Goal: Communication & Community: Answer question/provide support

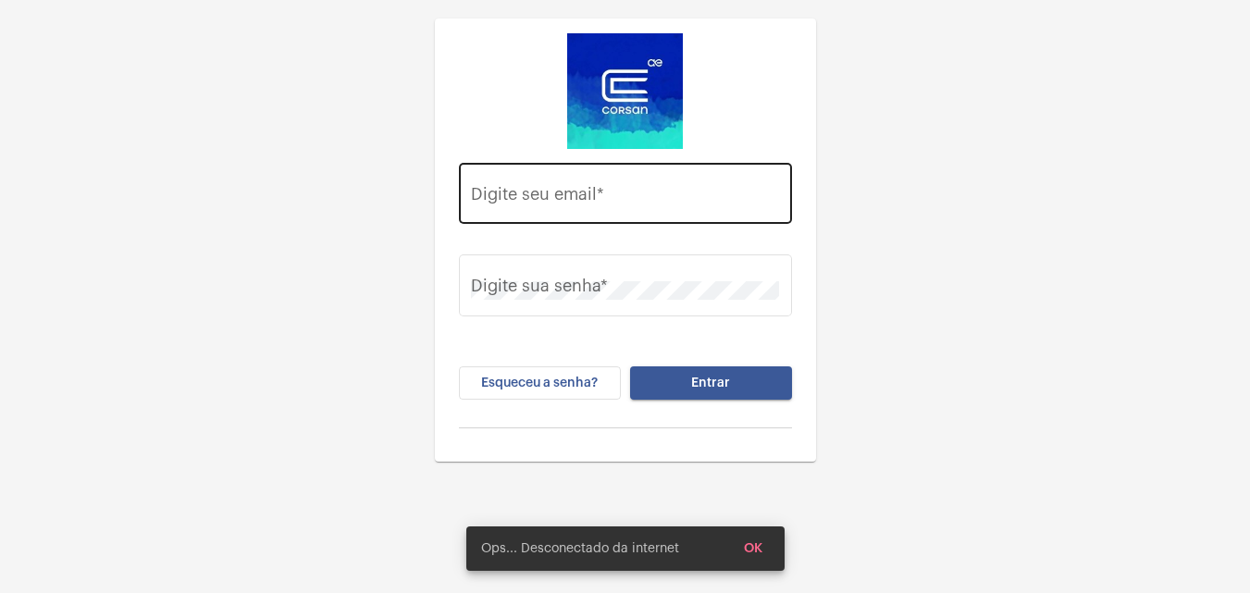
click at [555, 182] on div "Digite seu email *" at bounding box center [625, 191] width 308 height 66
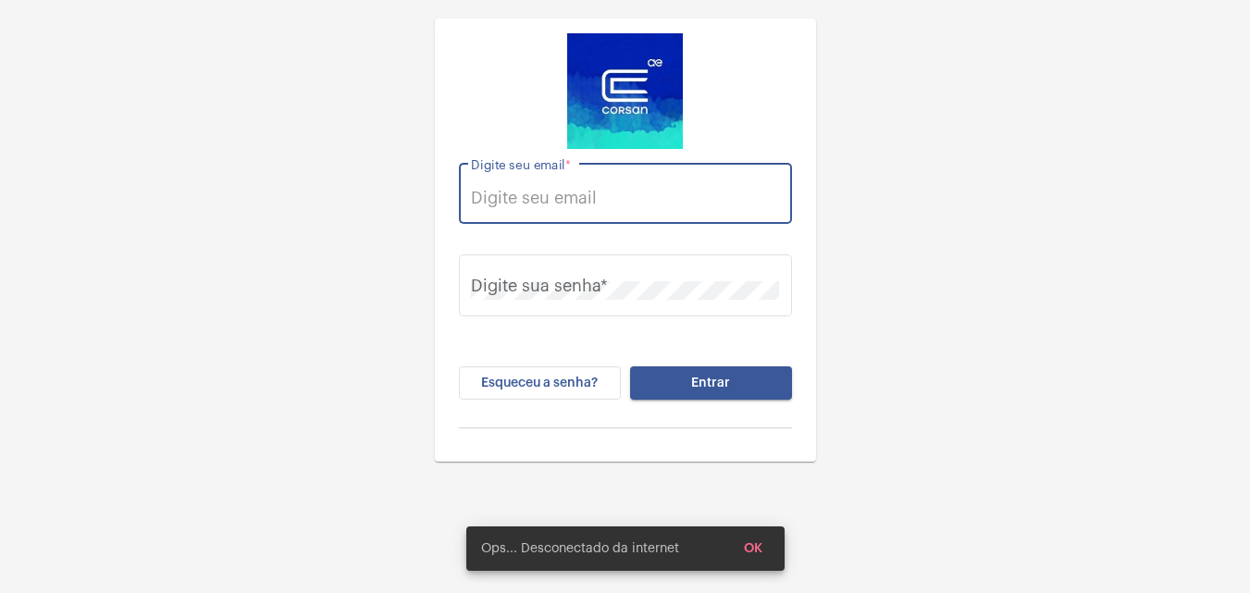
click at [565, 199] on input "Digite seu email *" at bounding box center [625, 198] width 308 height 19
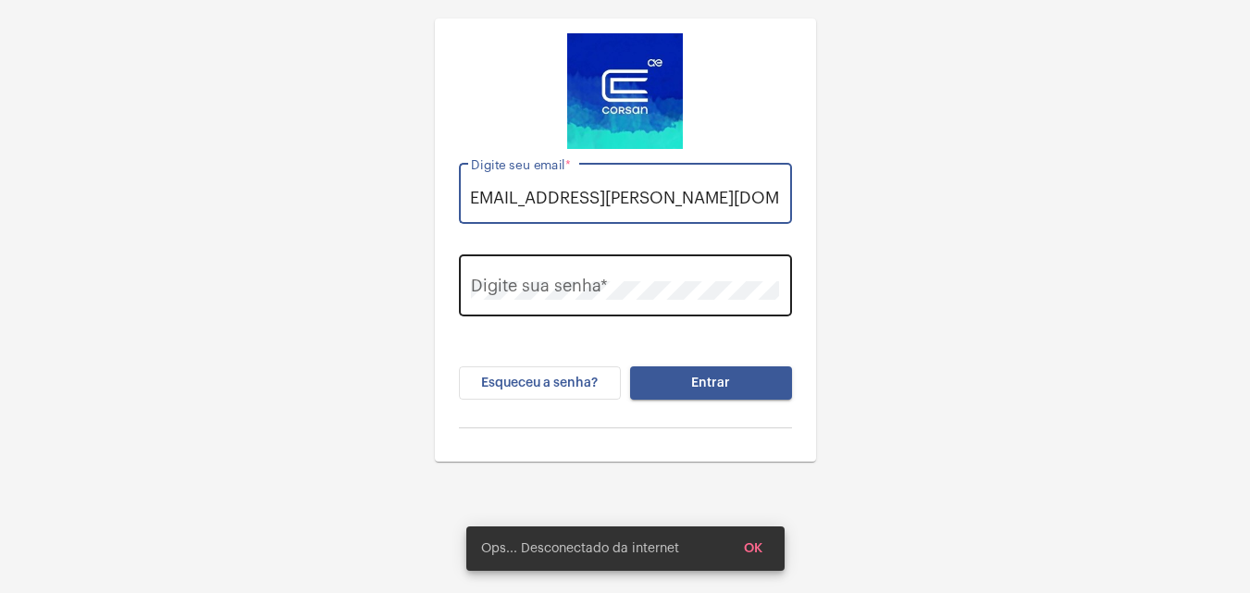
type input "thauany.nunes@operacaocorsan.com.br"
click at [560, 273] on div "Digite sua senha *" at bounding box center [625, 284] width 308 height 66
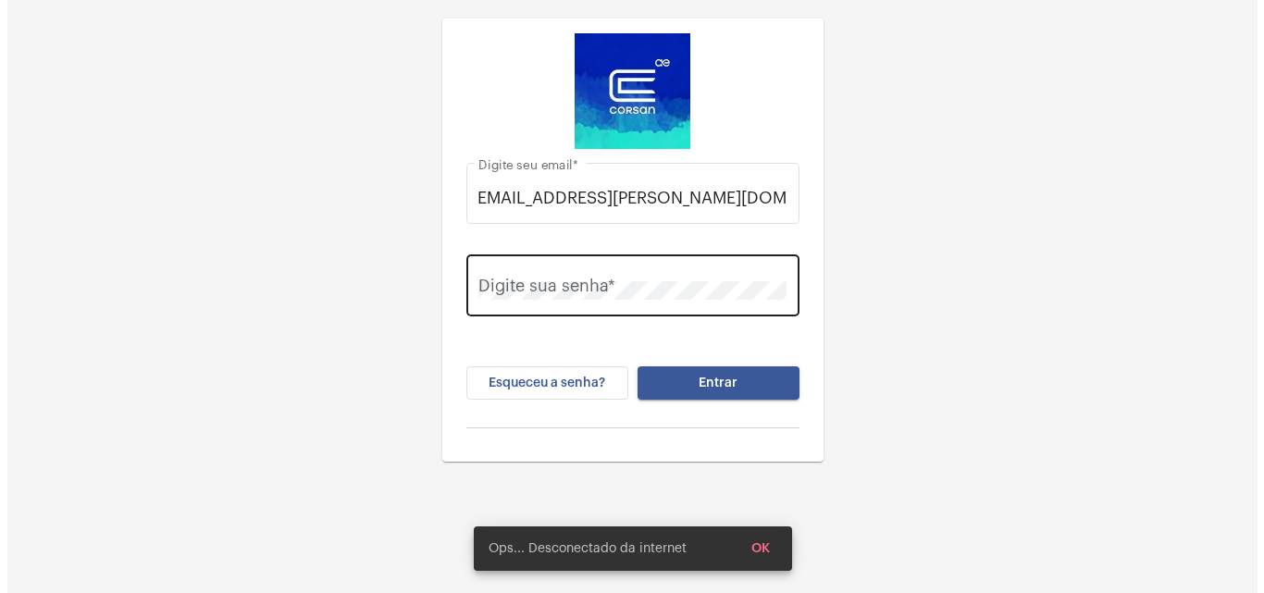
scroll to position [0, 0]
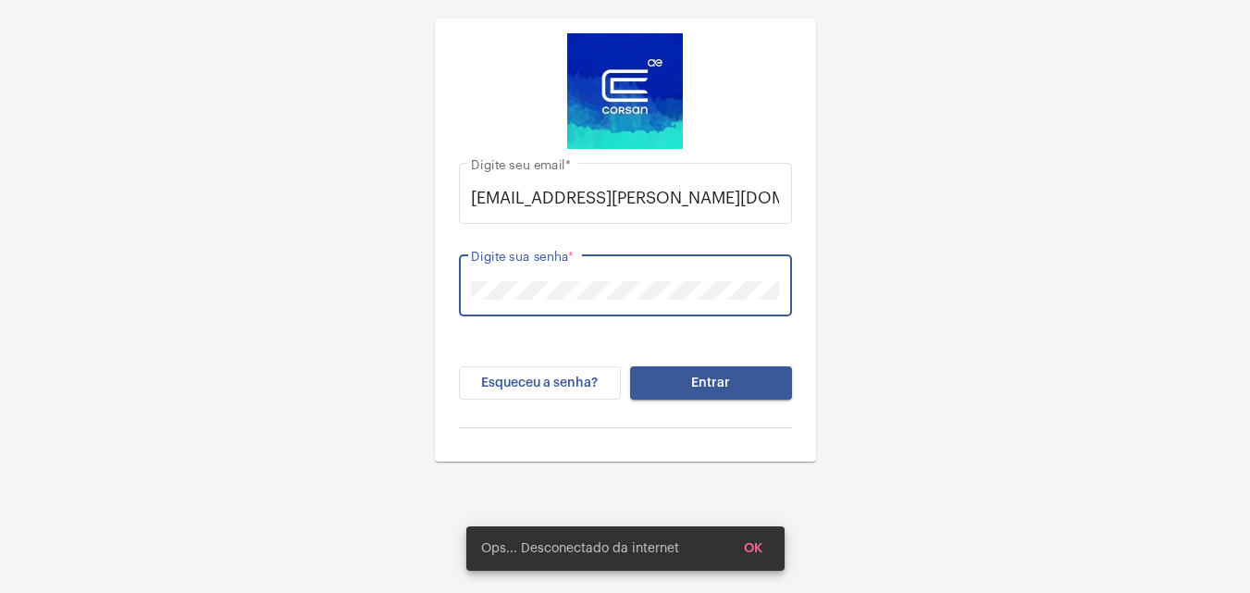
click at [630, 366] on button "Entrar" at bounding box center [711, 382] width 162 height 33
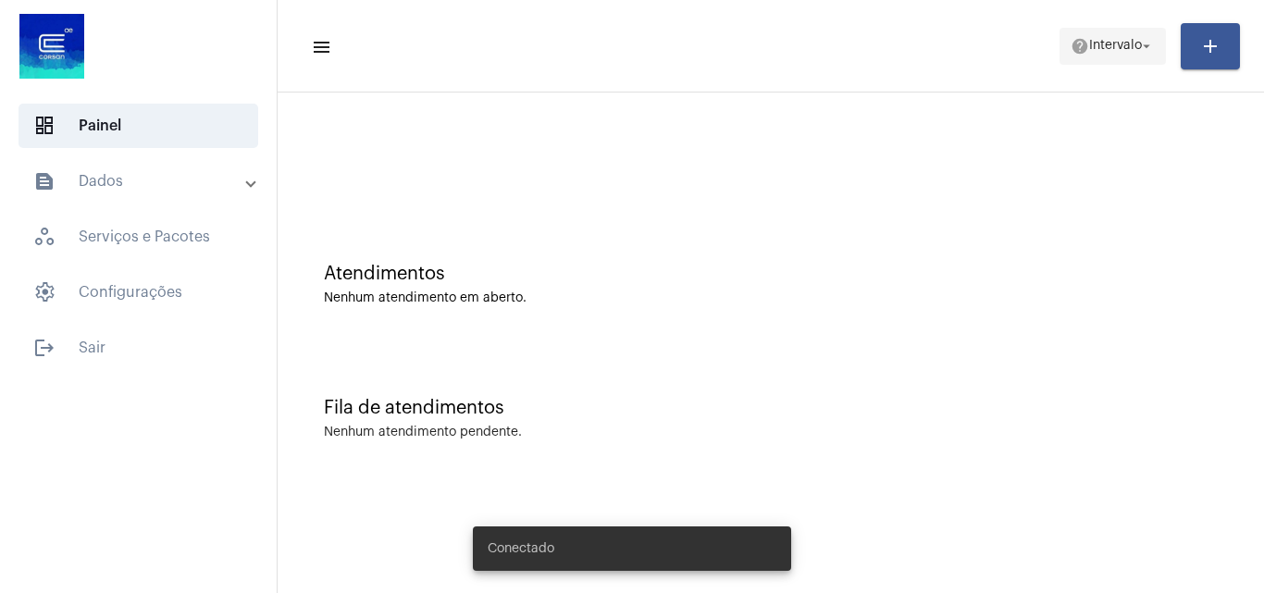
click at [1061, 59] on button "help Intervalo arrow_drop_down" at bounding box center [1112, 46] width 106 height 37
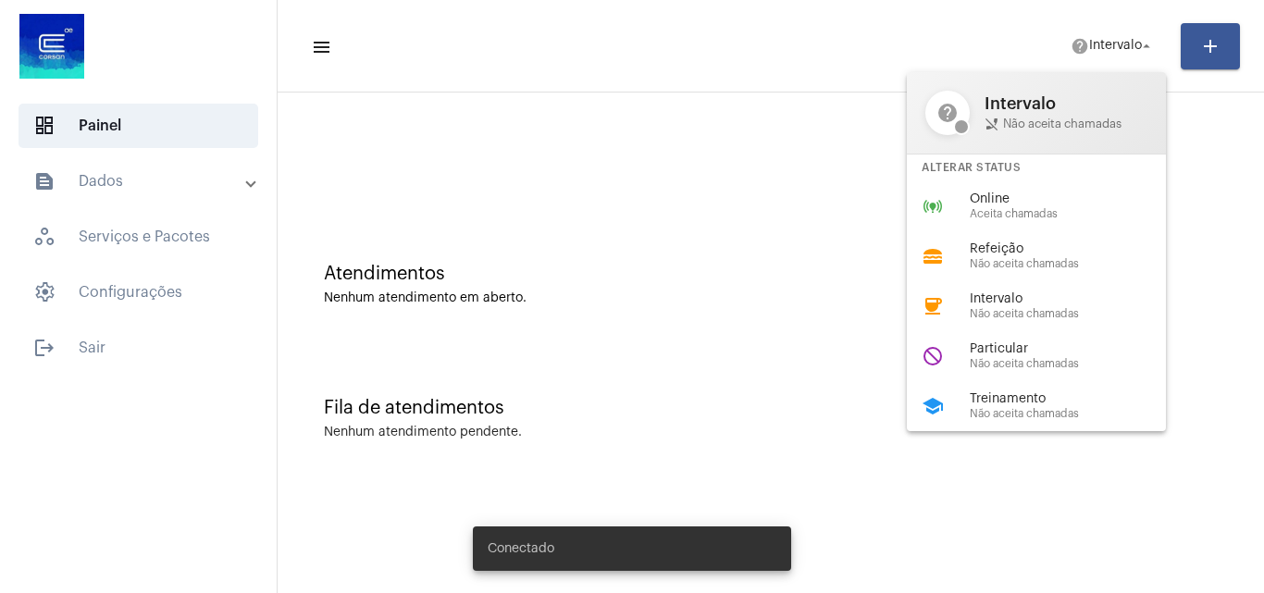
click at [1029, 204] on span "Online" at bounding box center [1075, 199] width 211 height 14
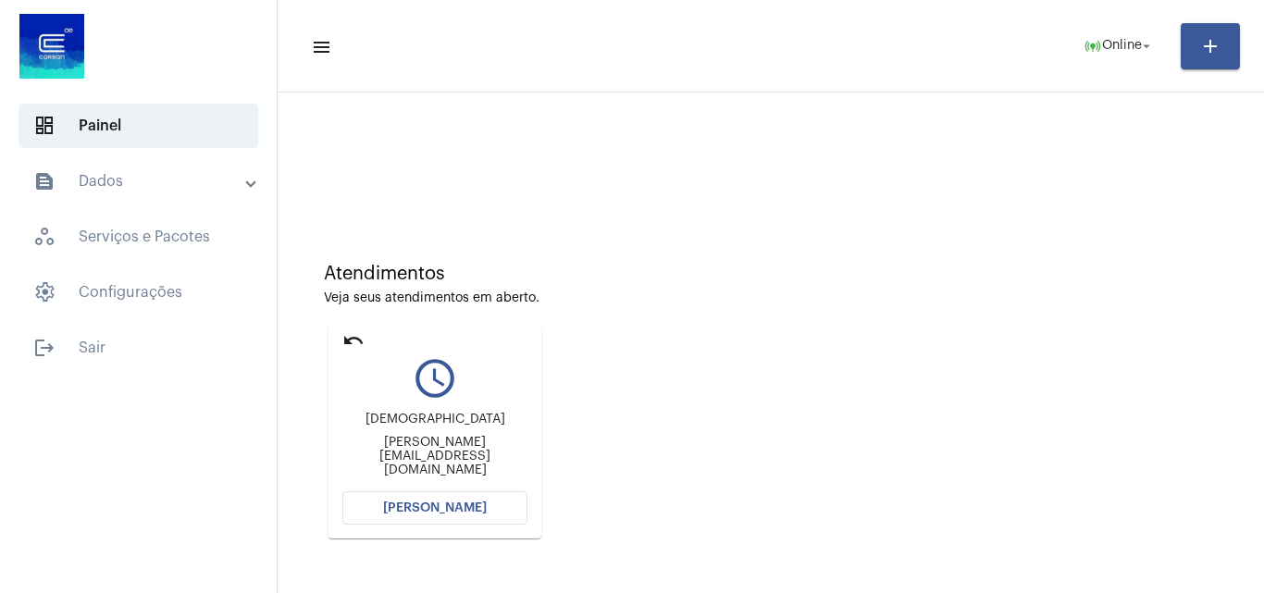
click at [637, 15] on mat-toolbar "menu online_prediction Online arrow_drop_down add" at bounding box center [771, 46] width 986 height 93
click at [489, 506] on button "[PERSON_NAME]" at bounding box center [434, 507] width 185 height 33
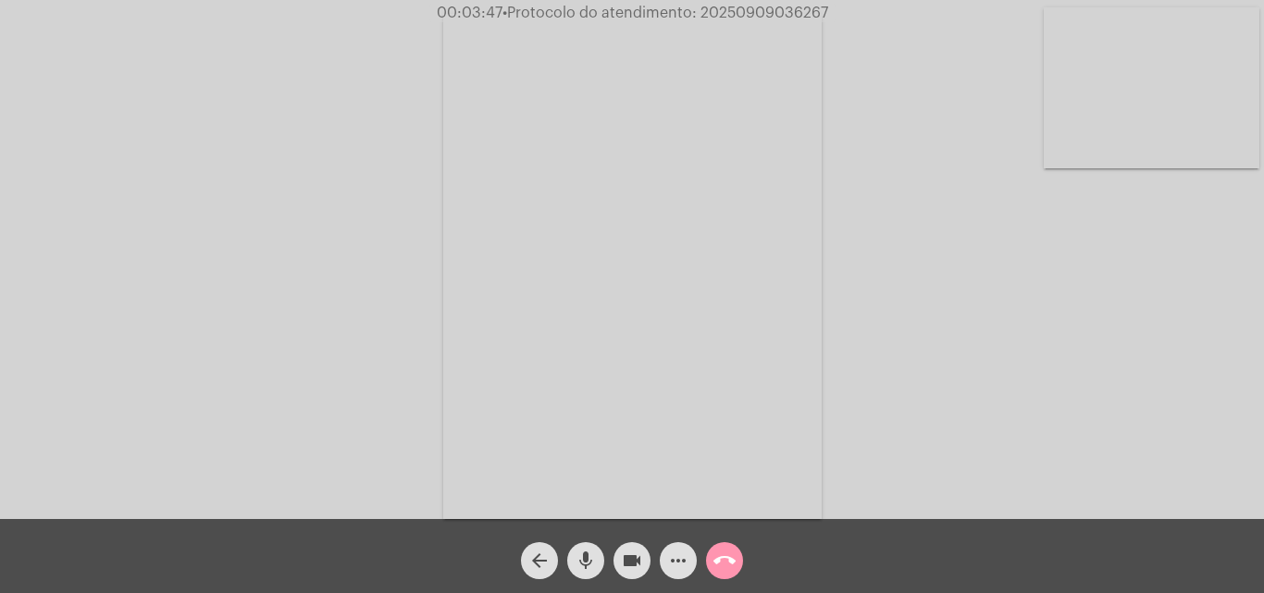
click at [1120, 139] on video at bounding box center [1152, 87] width 216 height 161
click at [141, 203] on video at bounding box center [233, 264] width 216 height 287
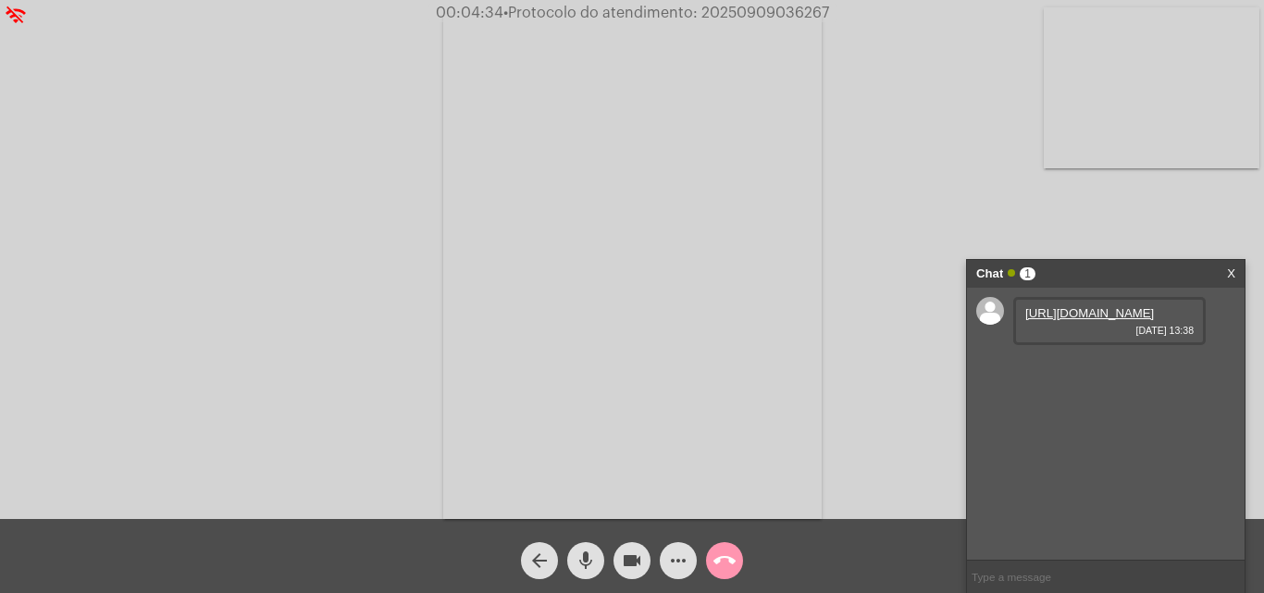
click at [1088, 320] on link "https://neft-transfer-bucket.s3.amazonaws.com/temp-dabf3143-6132-029e-6807-19fe…" at bounding box center [1089, 313] width 129 height 14
click at [1075, 373] on link "https://neft-transfer-bucket.s3.amazonaws.com/temp-e69142d6-f56f-ec2c-a9bc-e9b1…" at bounding box center [1089, 366] width 129 height 14
click at [625, 558] on mat-icon "videocam" at bounding box center [632, 561] width 22 height 22
click at [625, 561] on mat-icon "videocam_off" at bounding box center [632, 561] width 22 height 22
click at [781, 7] on span "• Protocolo do atendimento: 20250909036267" at bounding box center [664, 13] width 326 height 15
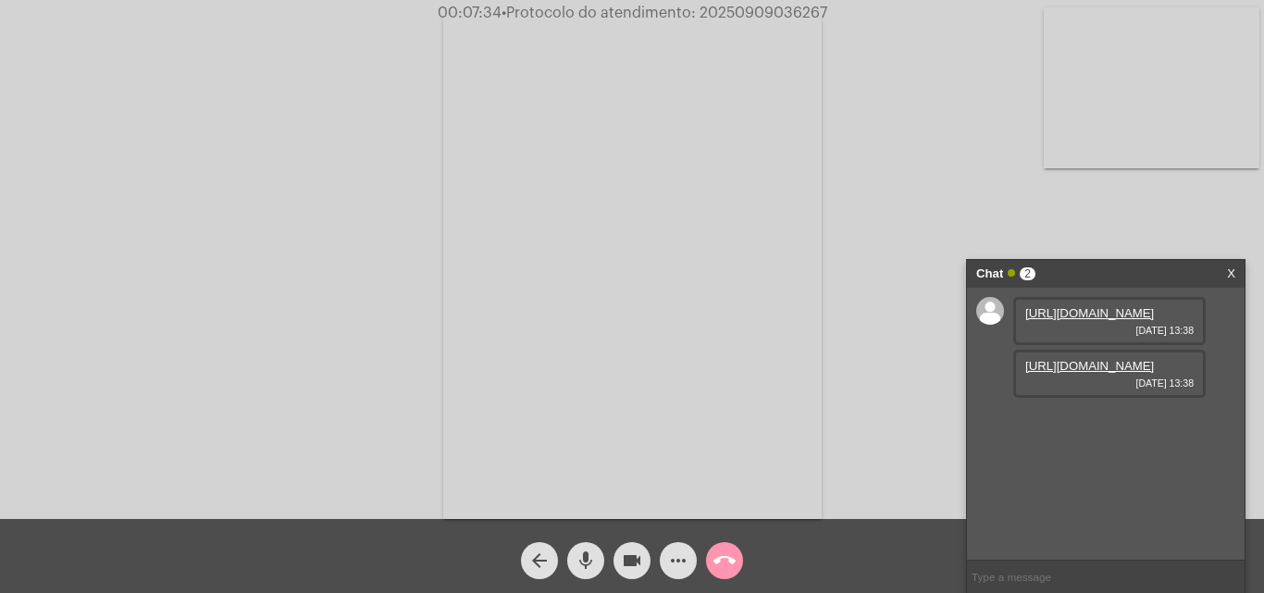
click at [781, 7] on span "• Protocolo do atendimento: 20250909036267" at bounding box center [664, 13] width 326 height 15
copy span "20250909036267"
click at [740, 561] on button "call_end" at bounding box center [724, 560] width 37 height 37
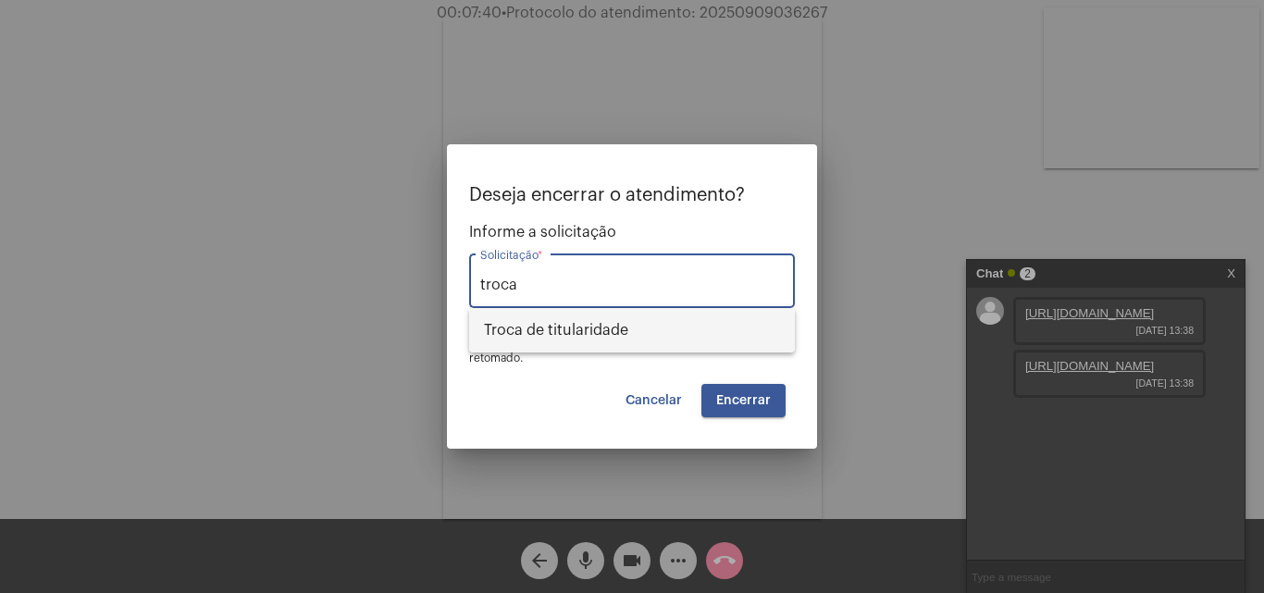
click at [638, 323] on span "Troca de titularidade" at bounding box center [632, 330] width 296 height 44
type input "Troca de titularidade"
click at [733, 394] on span "Encerrar" at bounding box center [743, 400] width 55 height 13
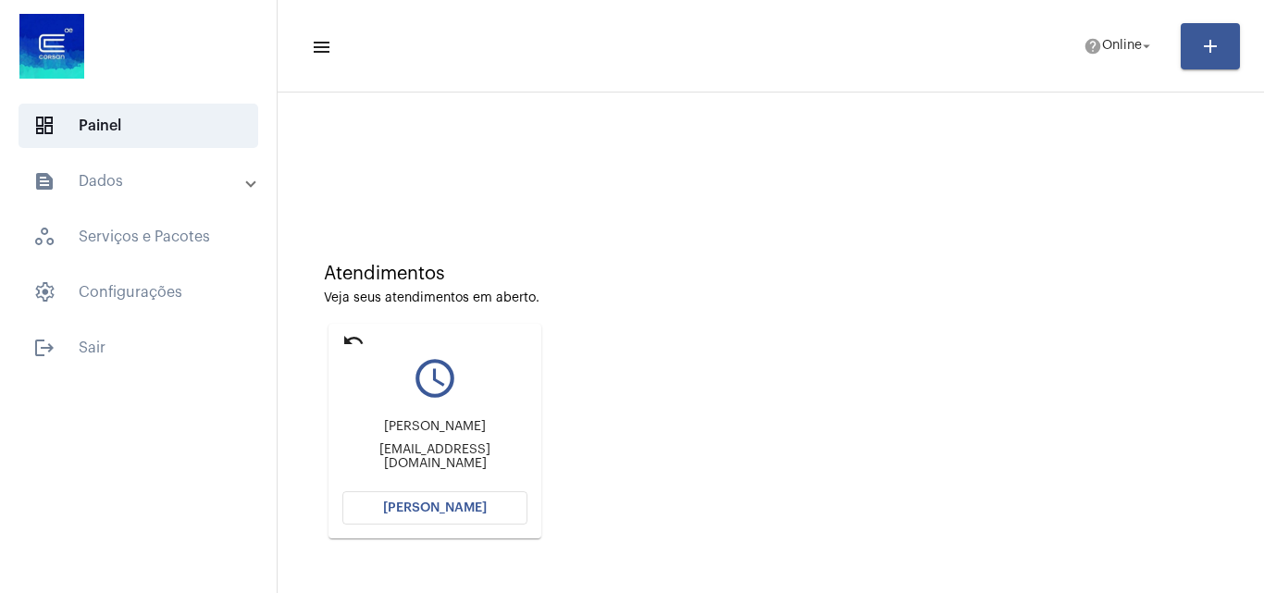
click at [435, 496] on button "Abrir Chamada" at bounding box center [434, 507] width 185 height 33
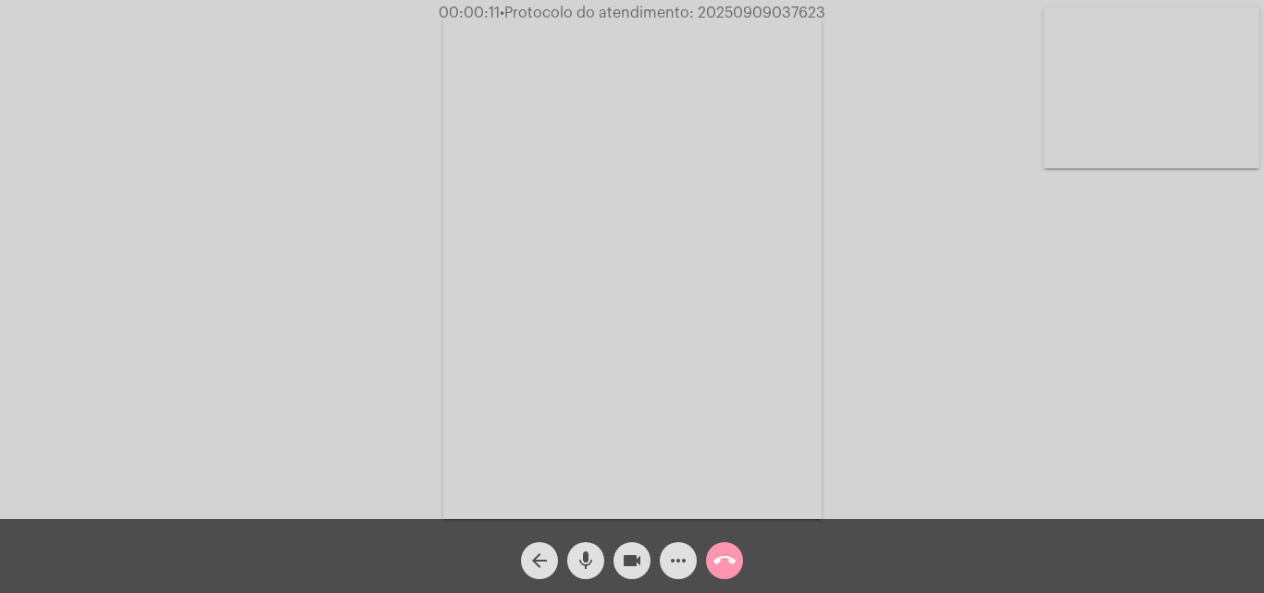
drag, startPoint x: 784, startPoint y: 15, endPoint x: 752, endPoint y: 7, distance: 32.3
click at [752, 7] on span "• Protocolo do atendimento: 20250909037623" at bounding box center [663, 13] width 326 height 15
click at [752, 7] on span "• Protocolo do atendimento: 20250909037623" at bounding box center [664, 13] width 326 height 15
copy span "20250909037623"
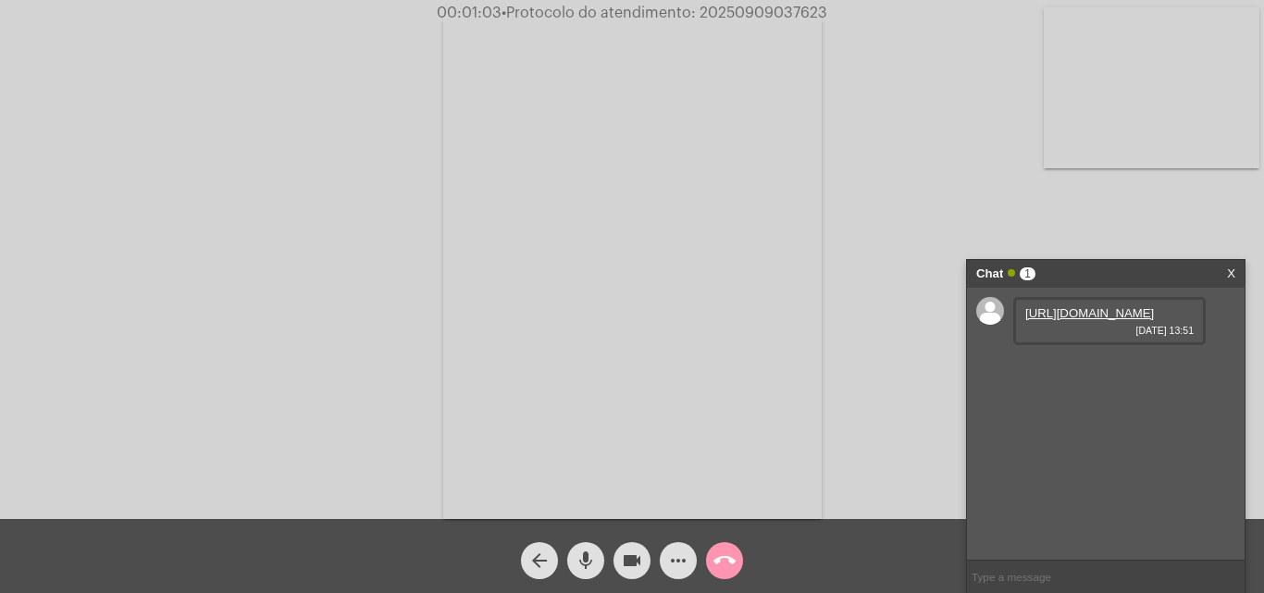
copy span "20250909037623"
click at [1131, 320] on link "https://neft-transfer-bucket.s3.amazonaws.com/temp-1201b78c-4162-a2e4-8caf-d36d…" at bounding box center [1089, 313] width 129 height 14
click at [1106, 277] on div "Chat 1" at bounding box center [1086, 274] width 220 height 28
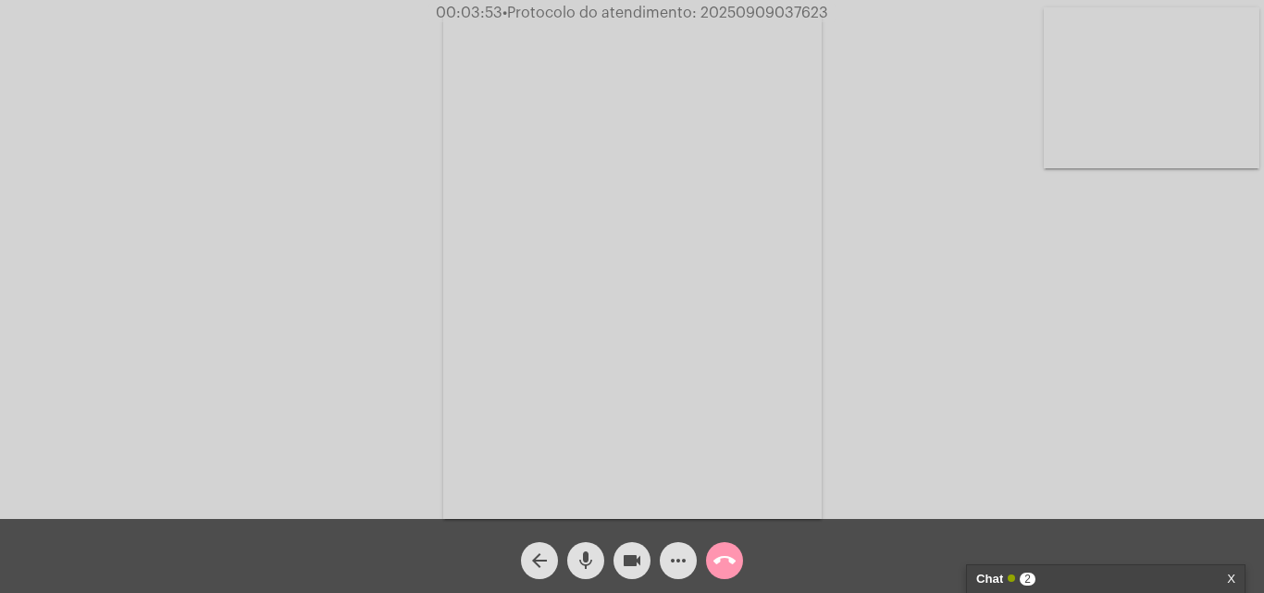
click at [1095, 578] on div "Chat 2" at bounding box center [1086, 579] width 220 height 28
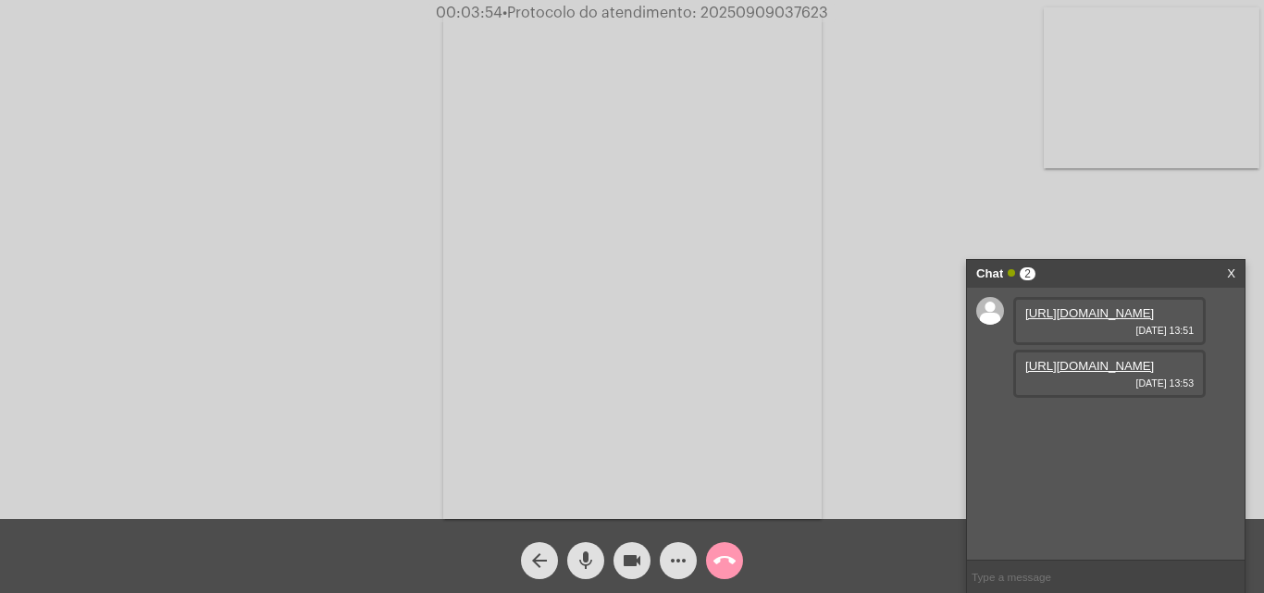
click at [1069, 373] on link "https://neft-transfer-bucket.s3.amazonaws.com/temp-00fc25fa-d28f-f805-4e01-f628…" at bounding box center [1089, 366] width 129 height 14
click at [772, 11] on span "• Protocolo do atendimento: 20250909037623" at bounding box center [666, 13] width 326 height 15
click at [742, 332] on video at bounding box center [632, 266] width 378 height 505
click at [291, 209] on video at bounding box center [282, 264] width 378 height 505
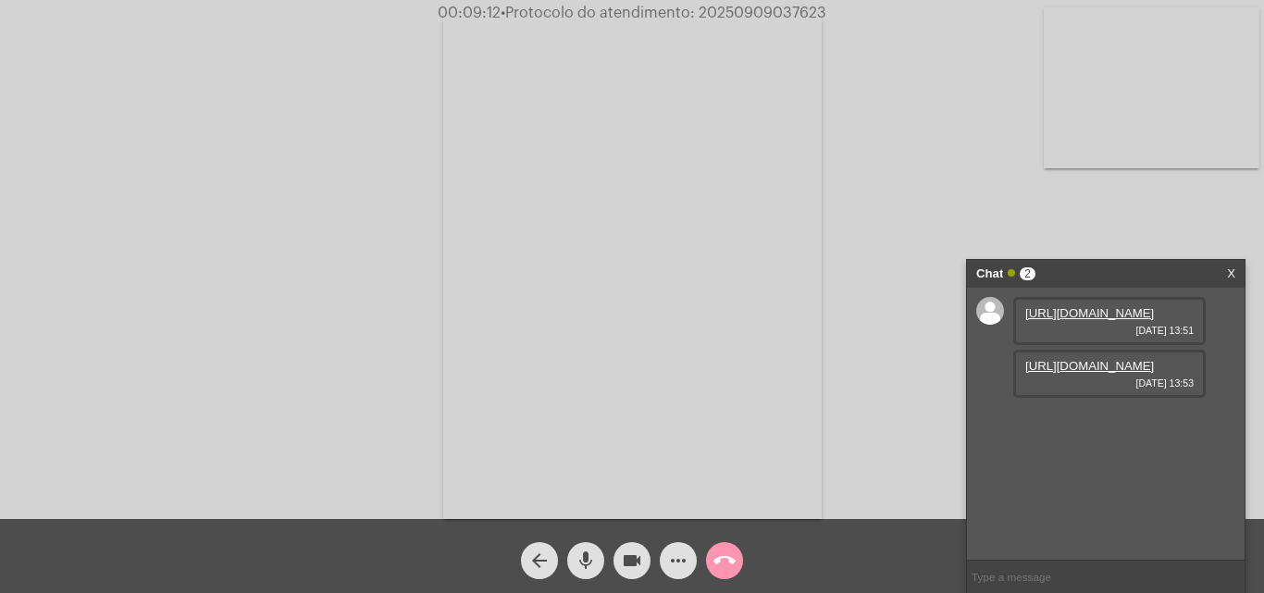
click at [730, 563] on mat-icon "call_end" at bounding box center [724, 561] width 22 height 22
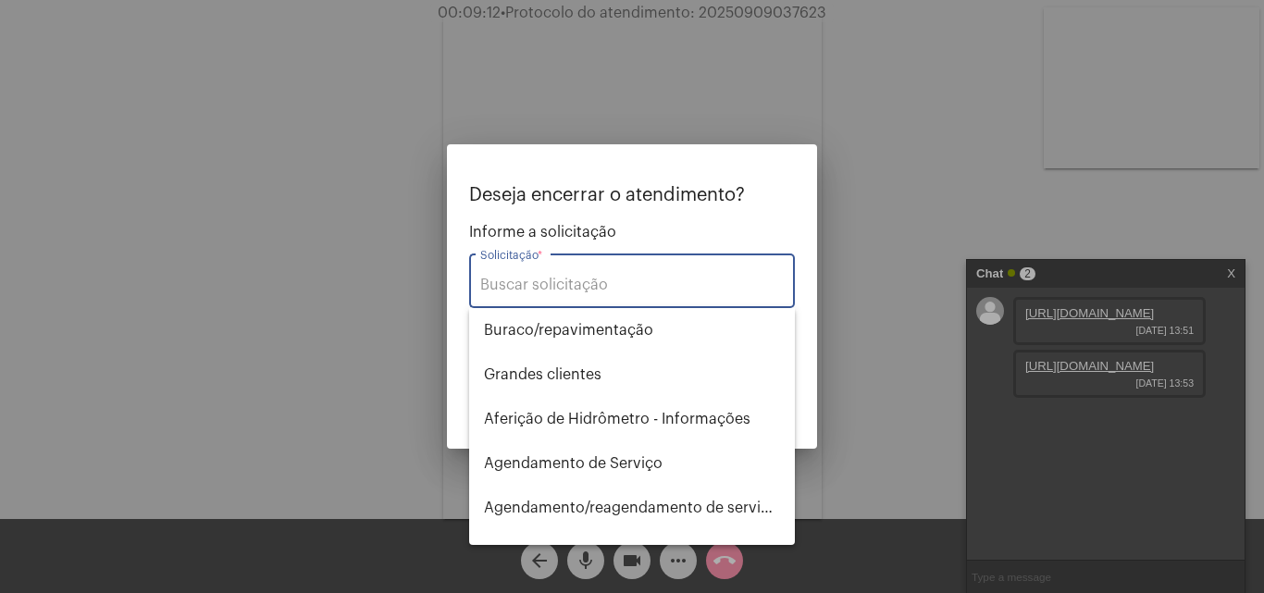
click at [570, 287] on input "Solicitação *" at bounding box center [631, 285] width 303 height 17
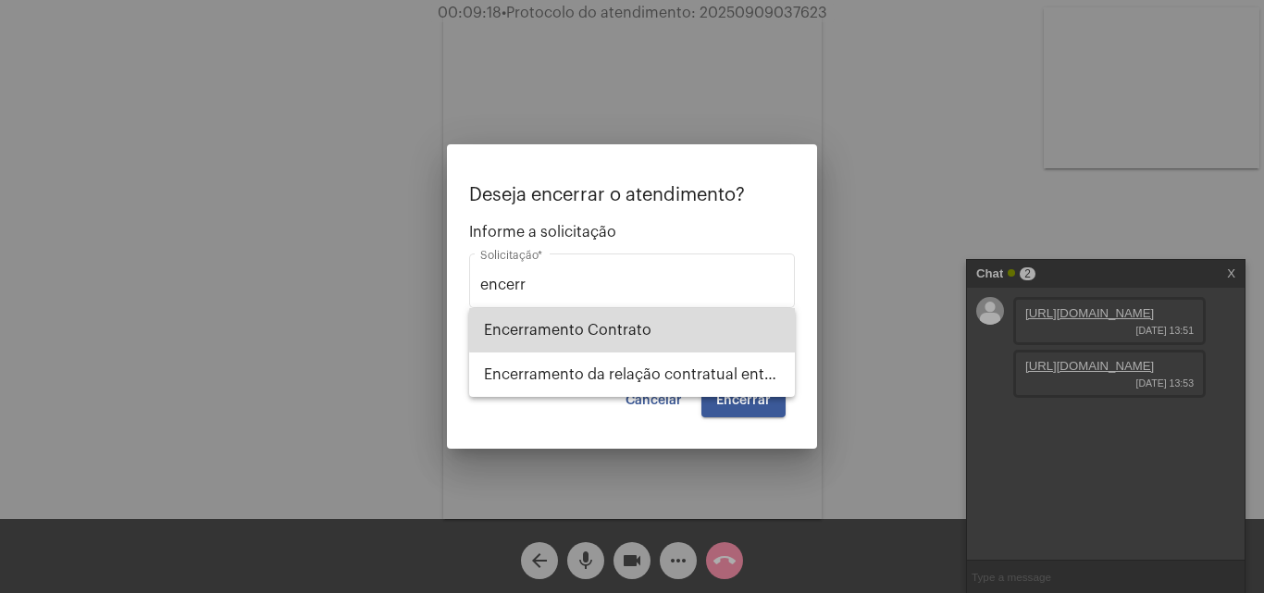
click at [667, 330] on span "Encerramento Contrato" at bounding box center [632, 330] width 296 height 44
type input "Encerramento Contrato"
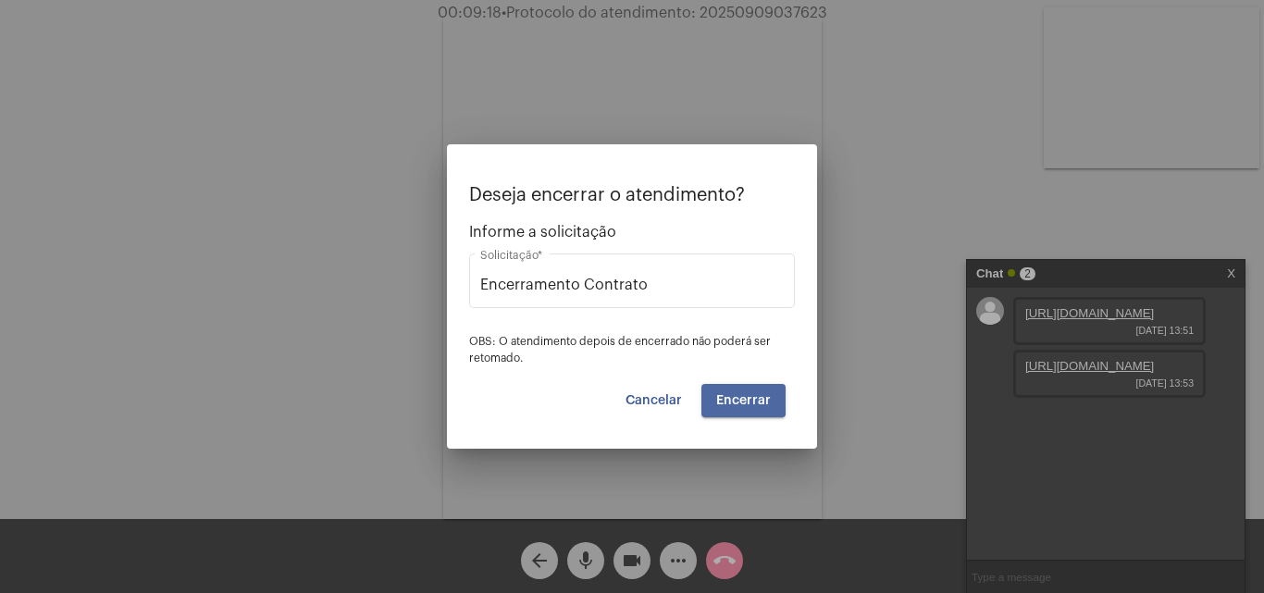
click at [733, 389] on button "Encerrar" at bounding box center [743, 400] width 84 height 33
click at [750, 388] on button "Encerrar" at bounding box center [743, 400] width 84 height 33
click at [756, 394] on span "Encerrar" at bounding box center [743, 400] width 55 height 13
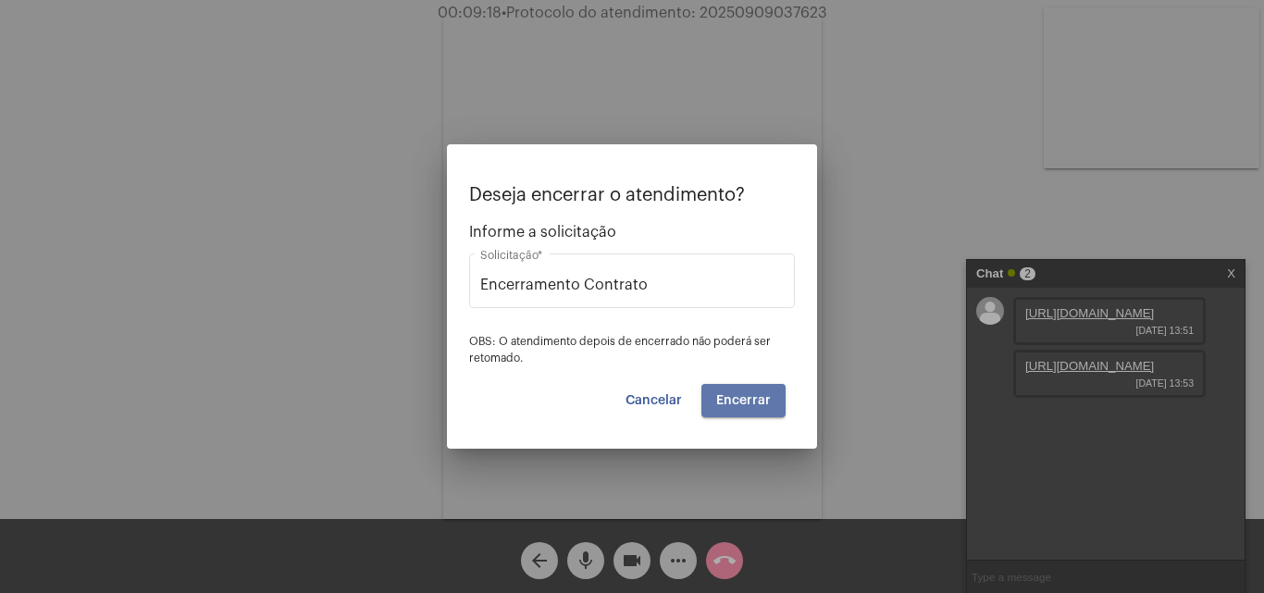
click at [756, 394] on span "Encerrar" at bounding box center [743, 400] width 55 height 13
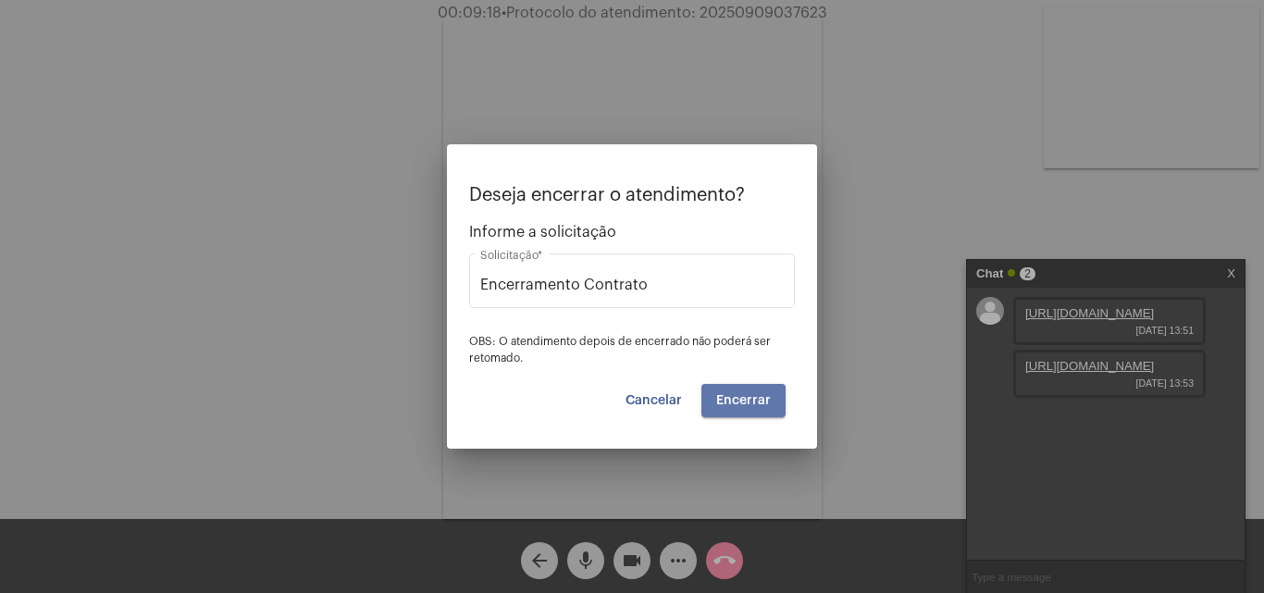
click at [756, 394] on span "Encerrar" at bounding box center [743, 400] width 55 height 13
click at [757, 394] on span "Encerrar" at bounding box center [743, 400] width 55 height 13
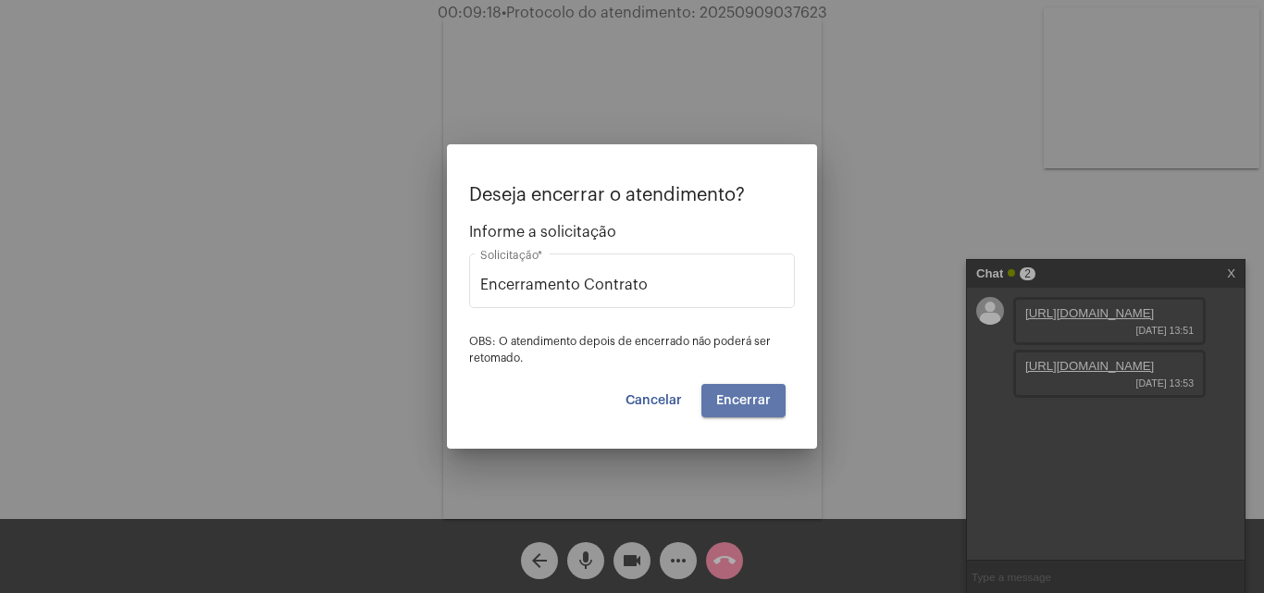
click at [757, 394] on span "Encerrar" at bounding box center [743, 400] width 55 height 13
click at [757, 392] on button "Encerrar" at bounding box center [743, 400] width 84 height 33
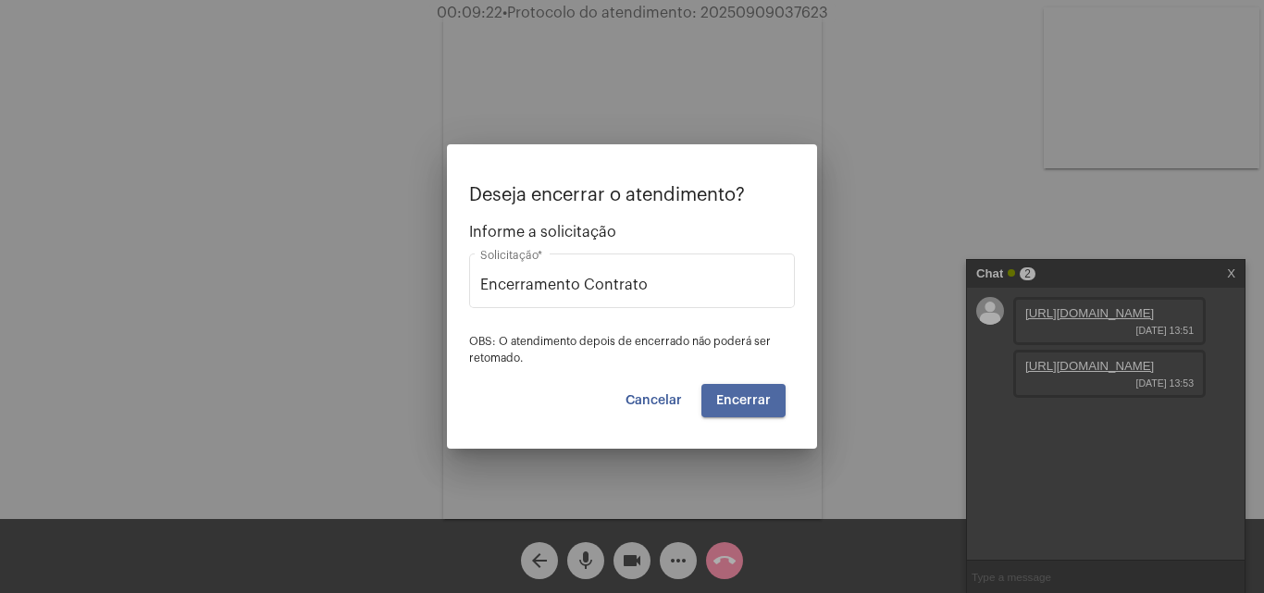
click at [757, 392] on button "Encerrar" at bounding box center [743, 400] width 84 height 33
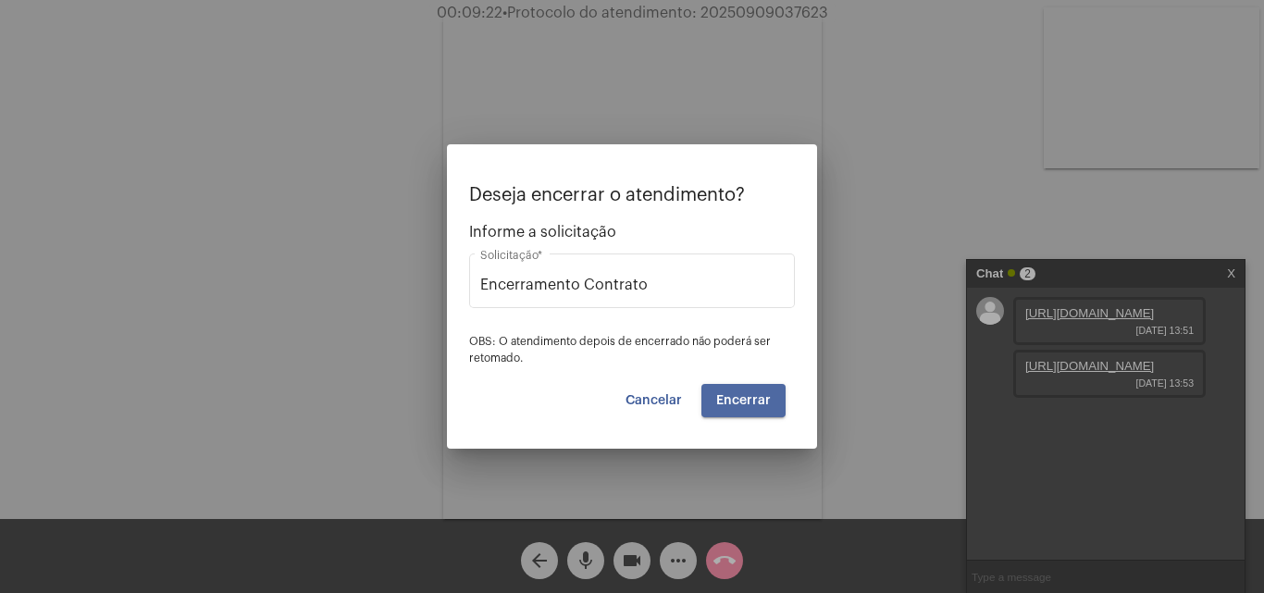
click at [757, 392] on button "Encerrar" at bounding box center [743, 400] width 84 height 33
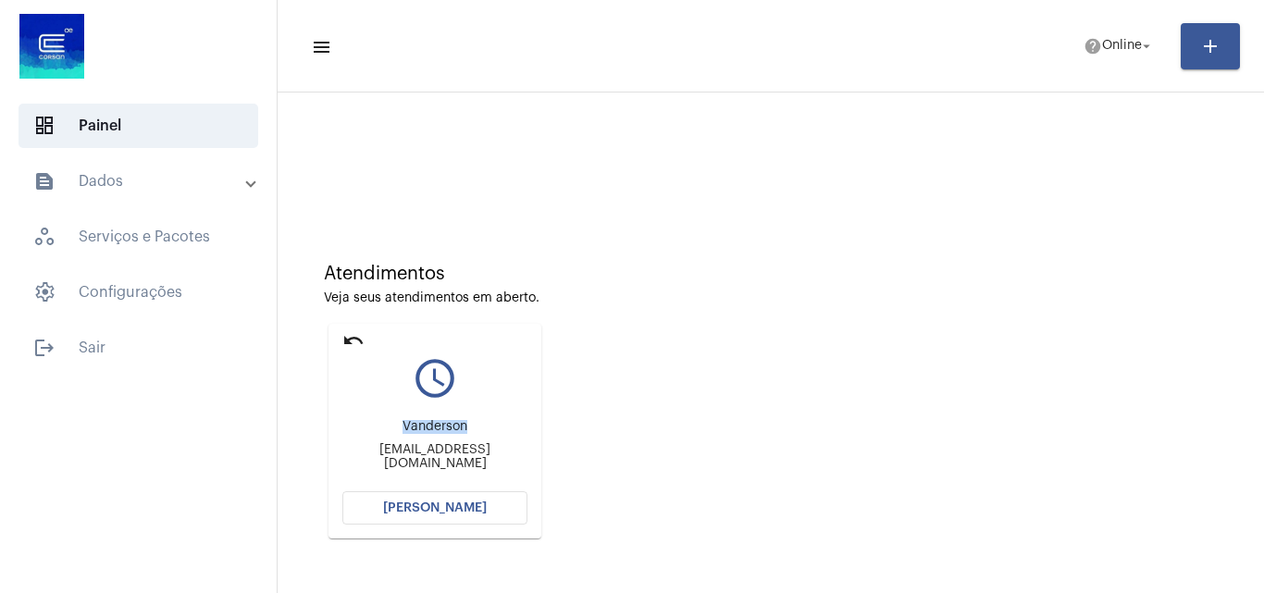
drag, startPoint x: 399, startPoint y: 433, endPoint x: 471, endPoint y: 431, distance: 72.2
click at [471, 431] on div "Vanderson" at bounding box center [434, 427] width 185 height 14
click at [763, 354] on div "Atendimentos Veja seus atendimentos em aberto. undo query_builder Vanderson [EM…" at bounding box center [771, 394] width 968 height 372
drag, startPoint x: 405, startPoint y: 434, endPoint x: 504, endPoint y: 439, distance: 99.1
click at [504, 434] on div "Vanderson" at bounding box center [434, 427] width 185 height 14
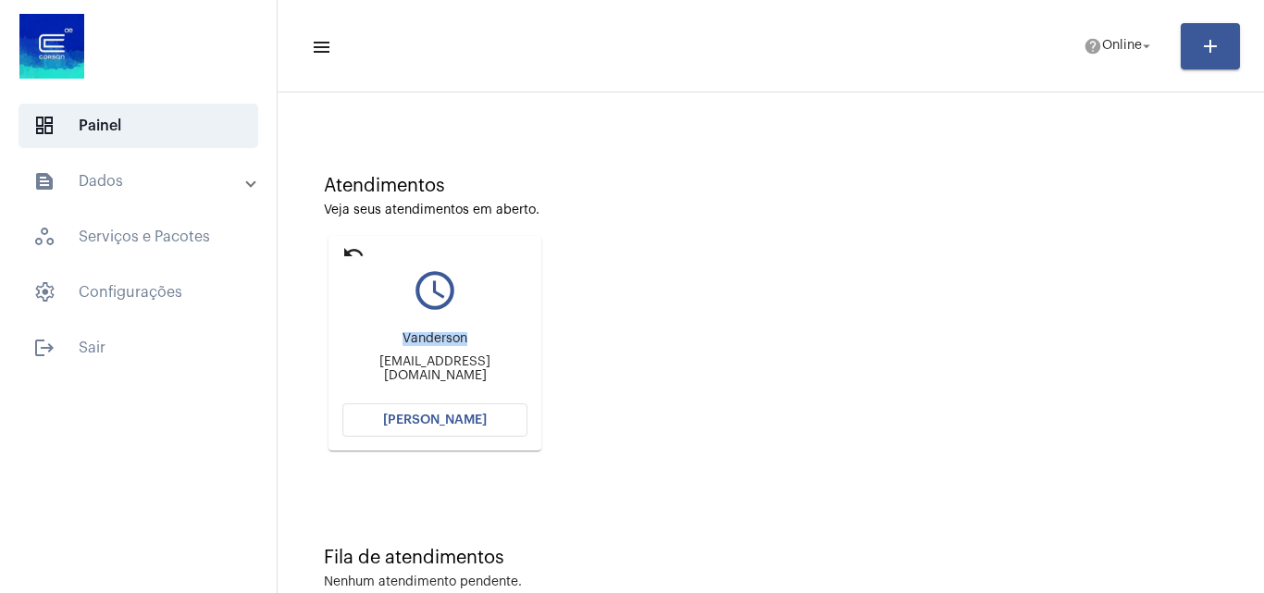
scroll to position [130, 0]
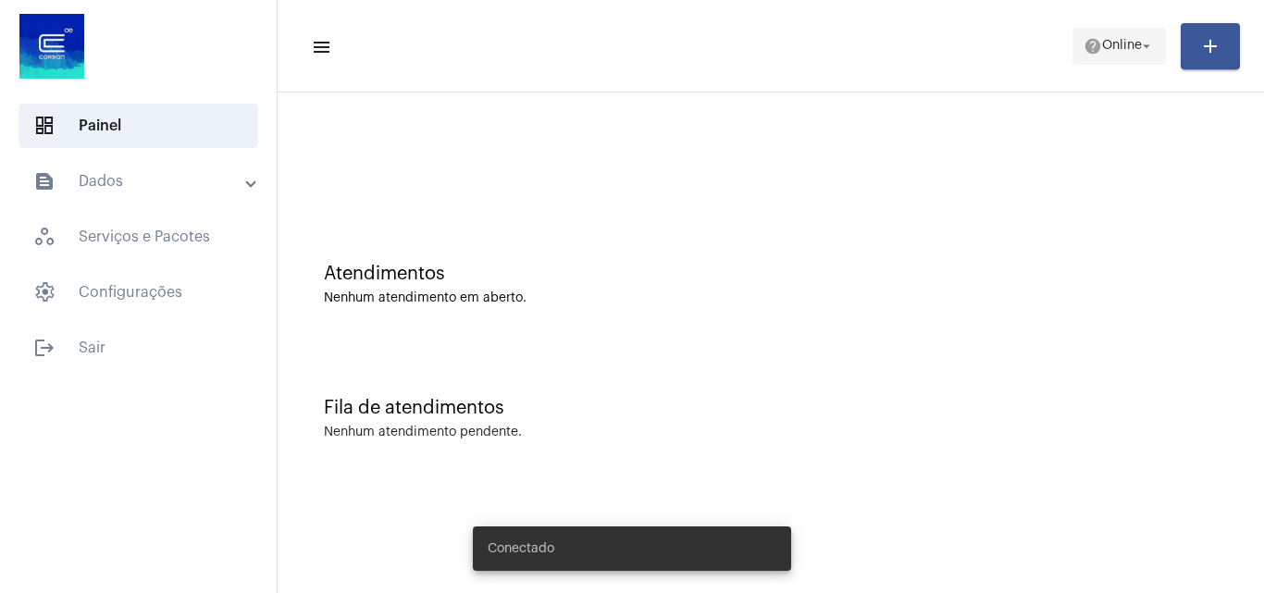
click at [1120, 34] on span "help Online arrow_drop_down" at bounding box center [1118, 45] width 71 height 33
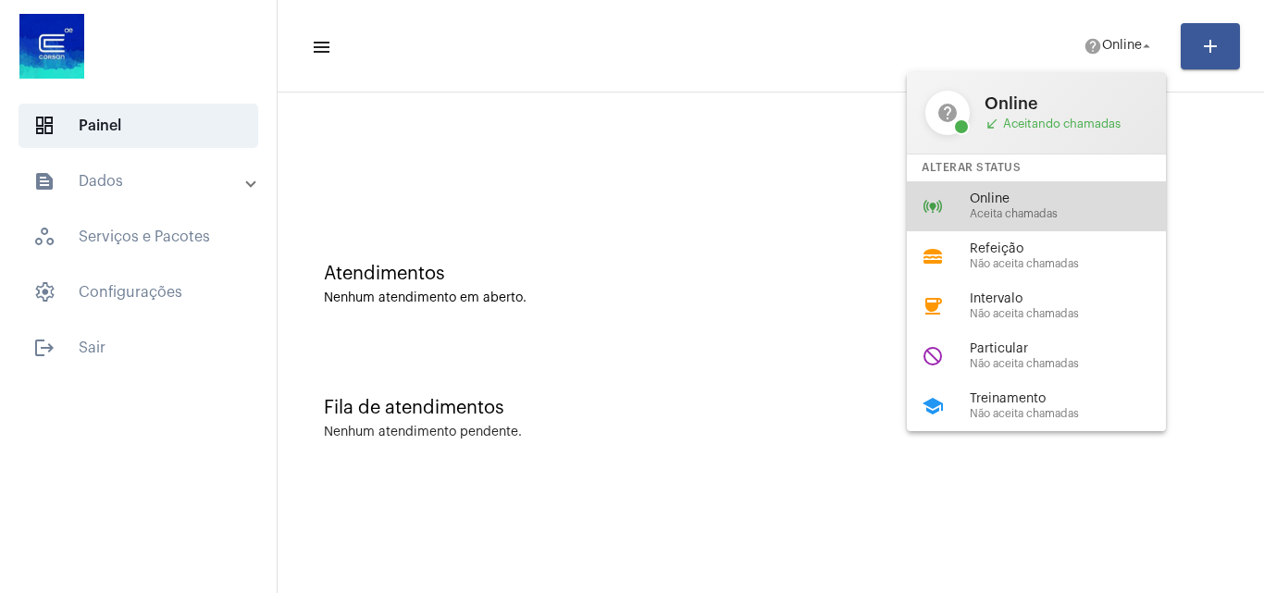
click at [1018, 208] on span "Aceita chamadas" at bounding box center [1075, 214] width 211 height 12
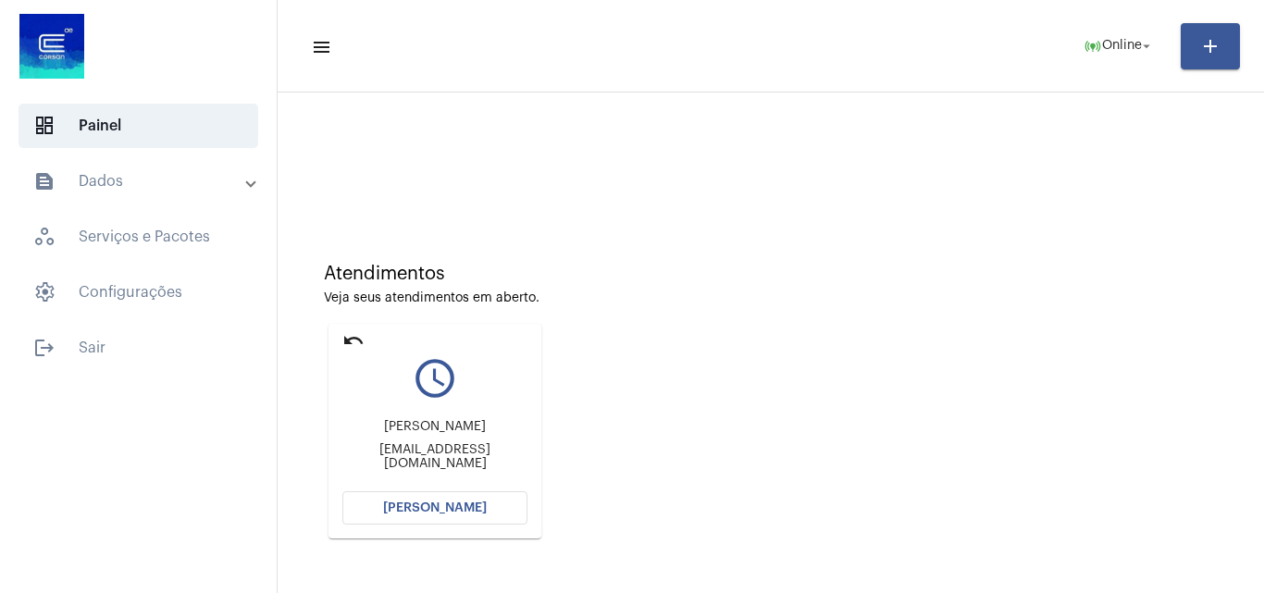
click at [487, 499] on button "[PERSON_NAME]" at bounding box center [434, 507] width 185 height 33
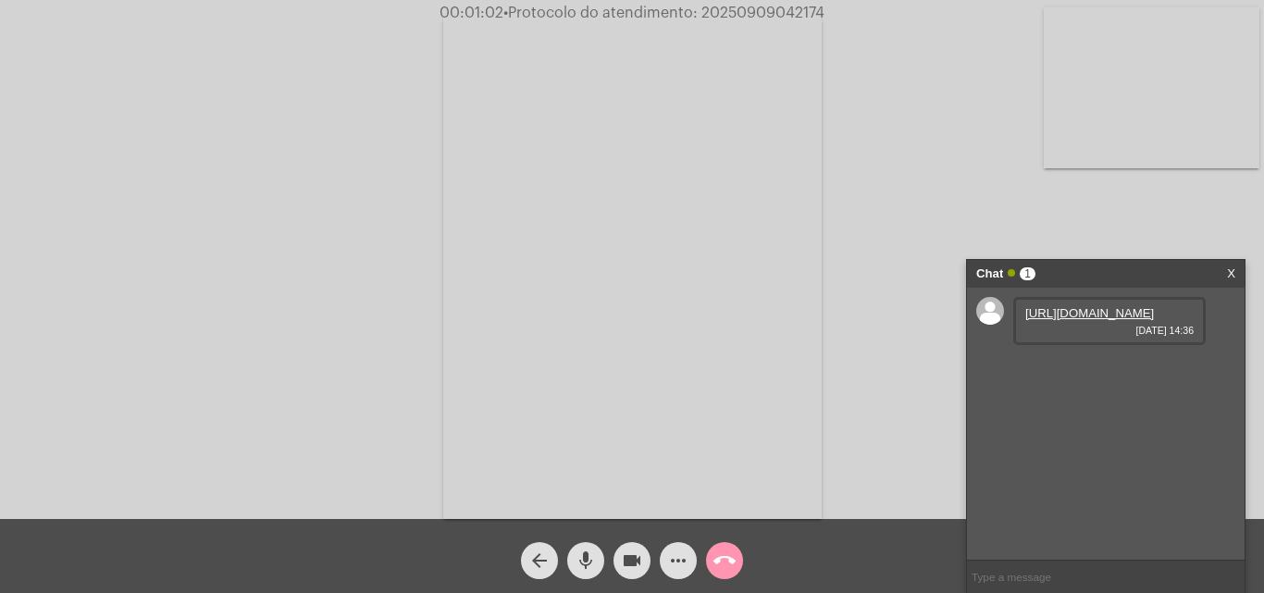
click at [1087, 320] on link "https://neft-transfer-bucket.s3.amazonaws.com/temp-7204c88a-2e70-6ca4-fbb9-470d…" at bounding box center [1089, 313] width 129 height 14
click at [1094, 373] on link "https://neft-transfer-bucket.s3.amazonaws.com/temp-5d5c3c9d-a14a-1b3c-a4a5-7fe3…" at bounding box center [1089, 366] width 129 height 14
click at [786, 9] on span "• Protocolo do atendimento: 20250909042174" at bounding box center [665, 13] width 321 height 15
click at [730, 548] on span "call_end" at bounding box center [724, 560] width 22 height 37
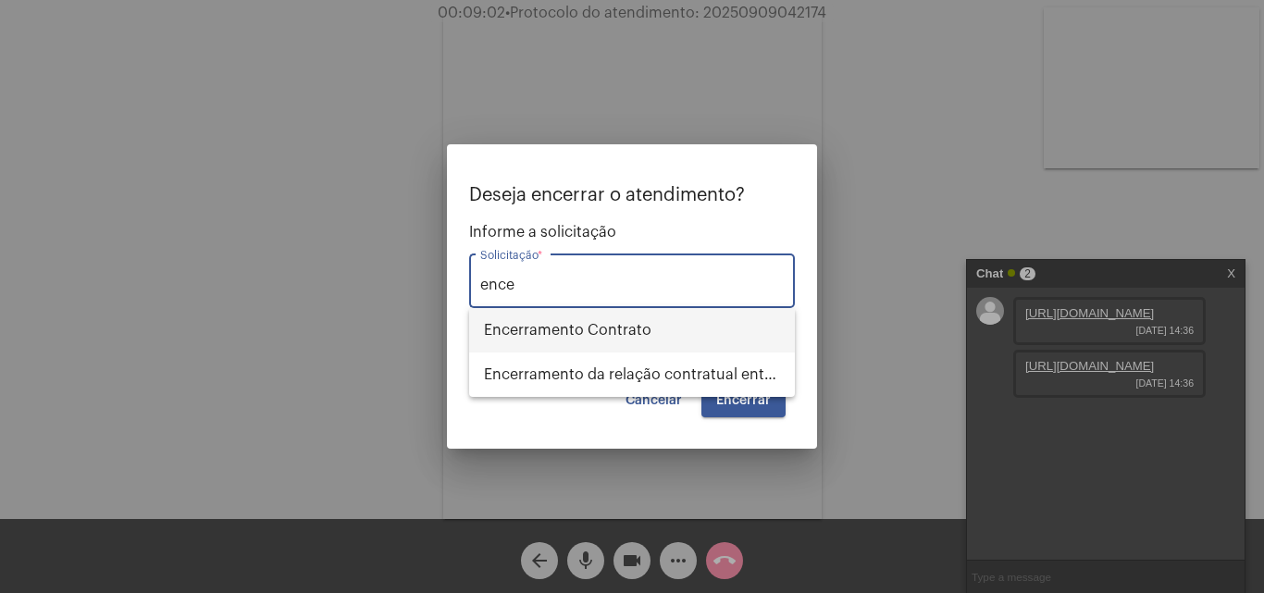
click at [661, 324] on span "Encerramento Contrato" at bounding box center [632, 330] width 296 height 44
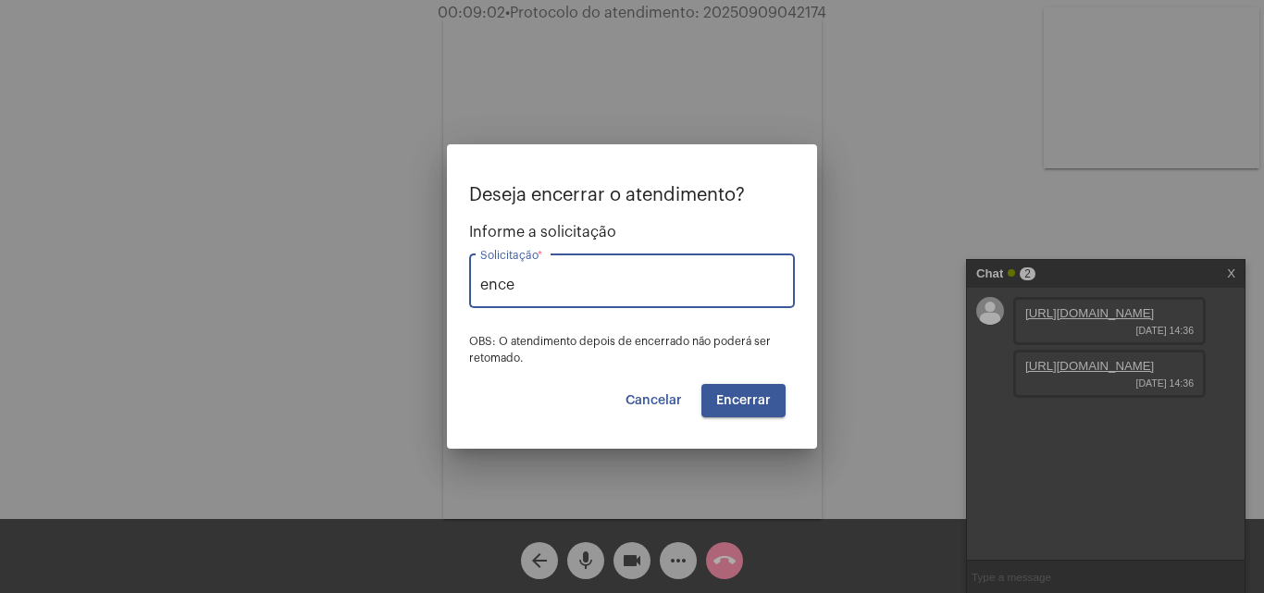
type input "Encerramento Contrato"
click at [724, 391] on button "Encerrar" at bounding box center [743, 400] width 84 height 33
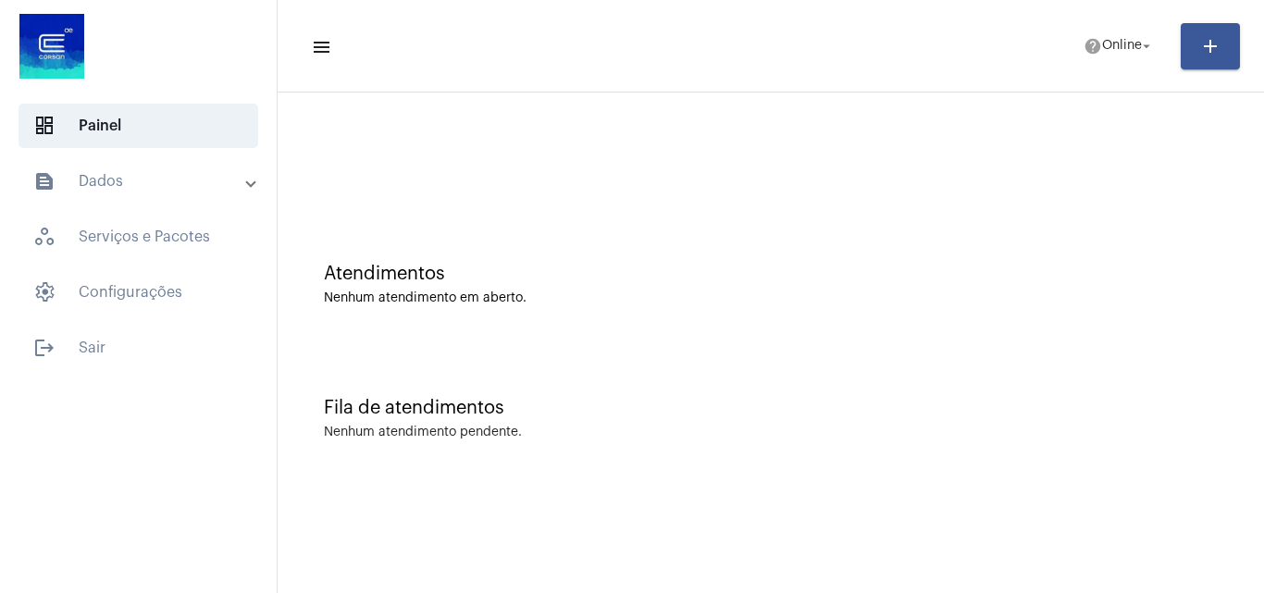
drag, startPoint x: 222, startPoint y: 185, endPoint x: 208, endPoint y: 191, distance: 14.9
click at [222, 183] on mat-panel-title "text_snippet_outlined Dados" at bounding box center [140, 181] width 214 height 22
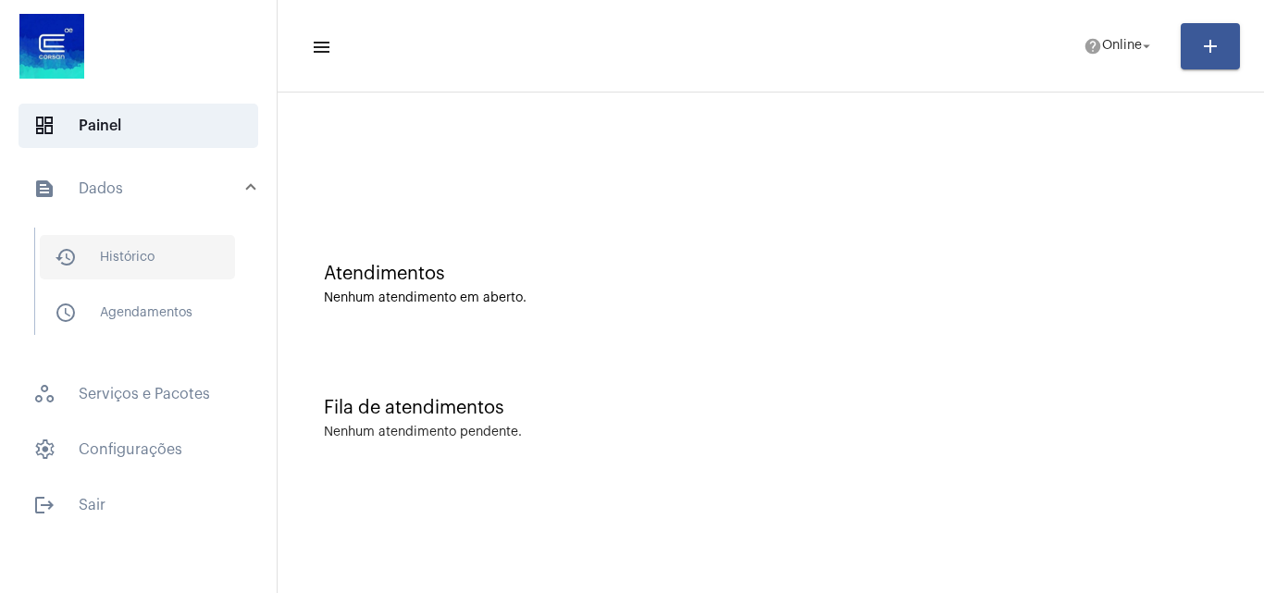
click at [145, 263] on span "history_outlined Histórico" at bounding box center [137, 257] width 195 height 44
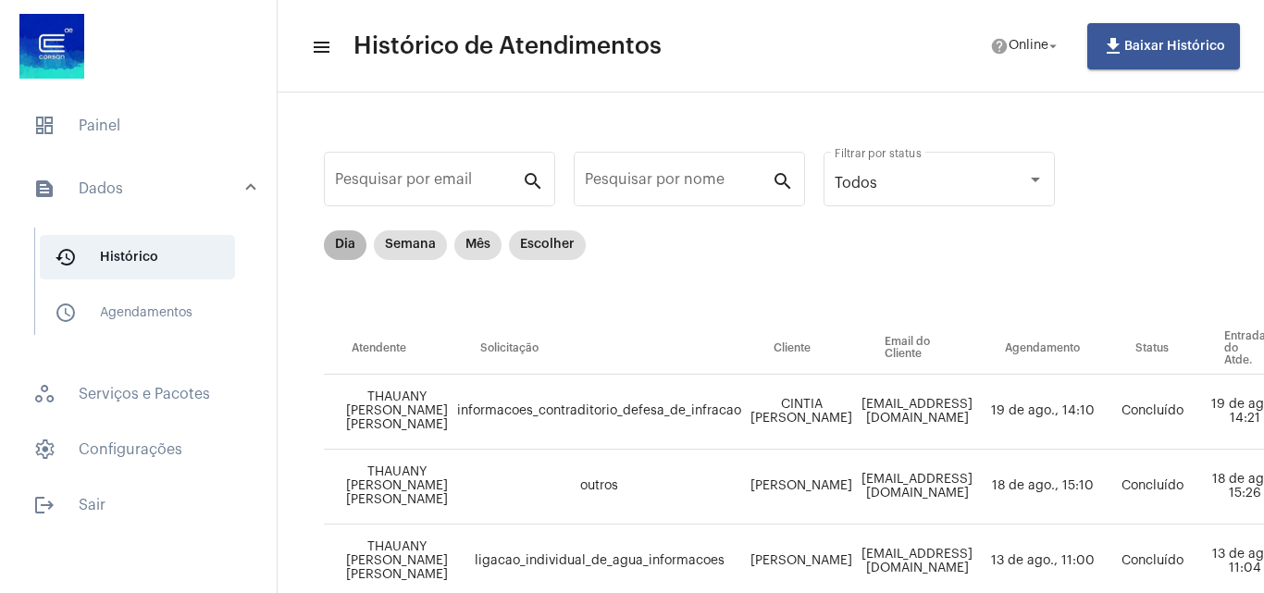
click at [362, 253] on mat-chip "Dia" at bounding box center [345, 245] width 43 height 30
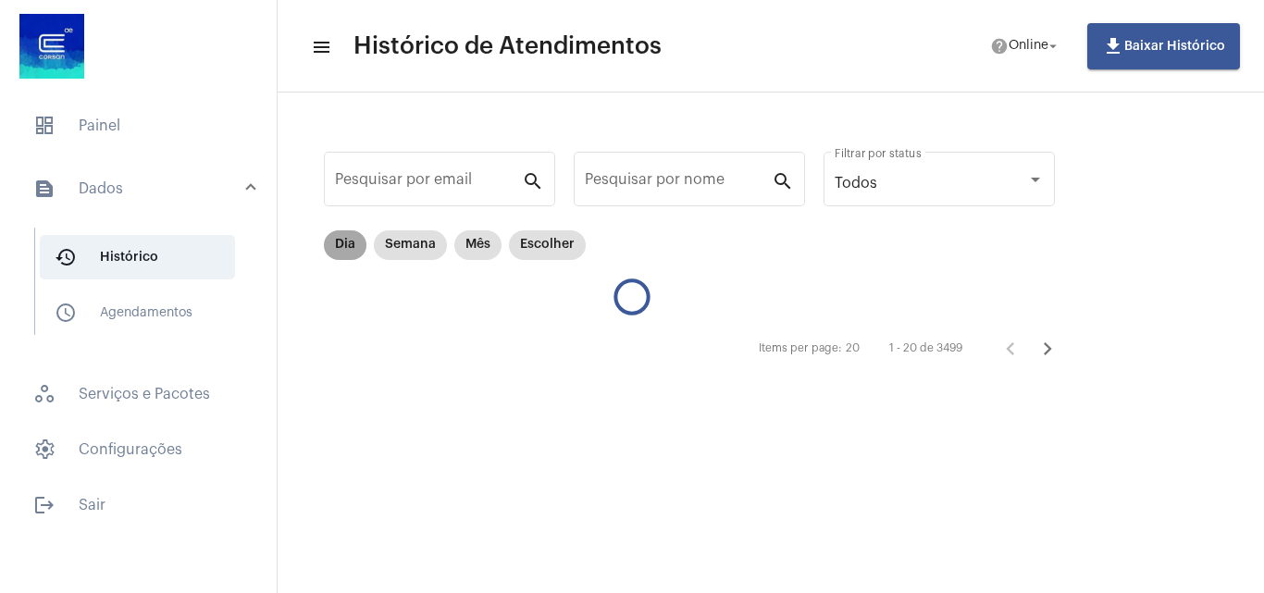
click at [348, 245] on mat-chip "Dia" at bounding box center [345, 245] width 43 height 30
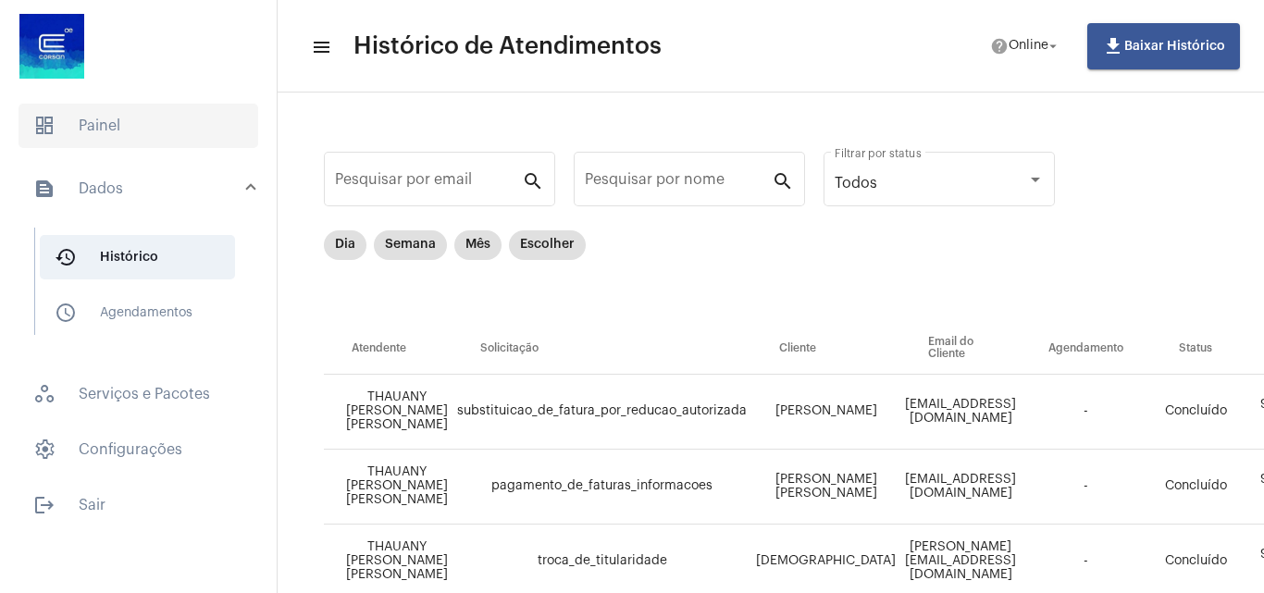
click at [109, 137] on span "dashboard Painel" at bounding box center [139, 126] width 240 height 44
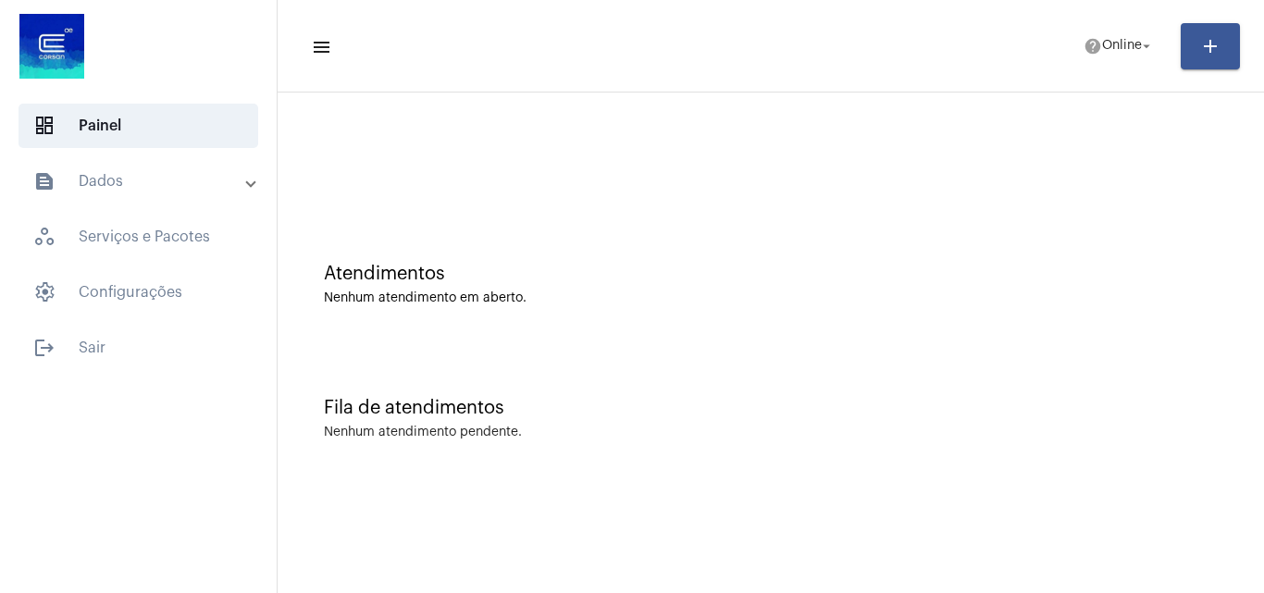
click at [172, 195] on mat-expansion-panel-header "text_snippet_outlined Dados" at bounding box center [144, 181] width 266 height 44
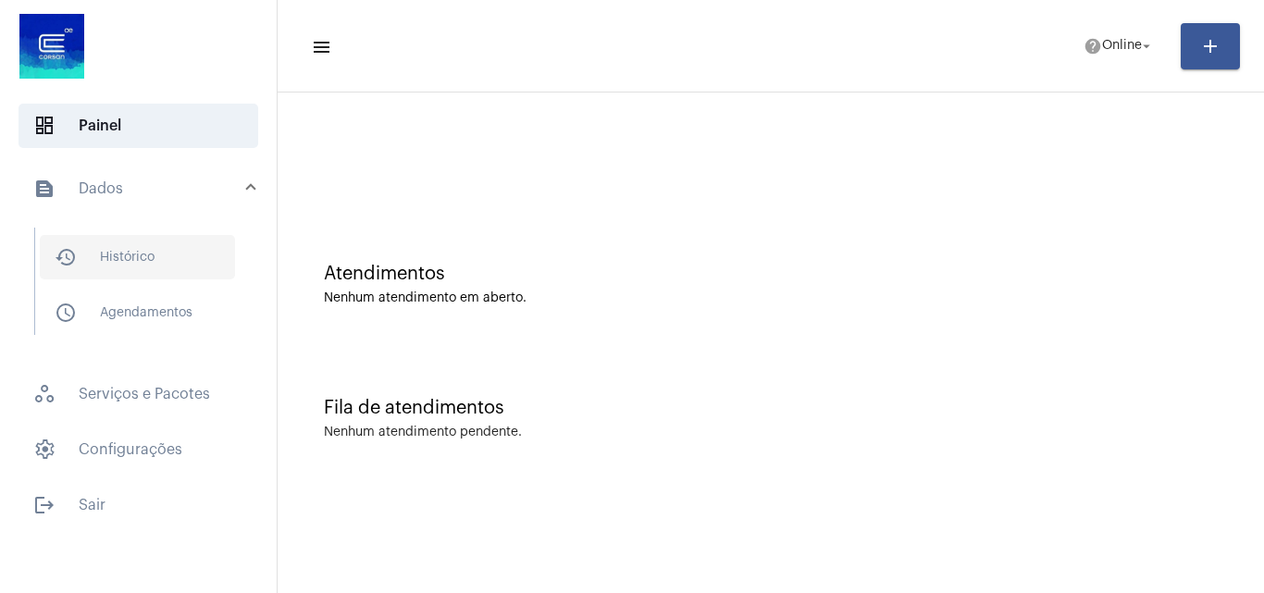
click at [124, 258] on span "history_outlined Histórico" at bounding box center [137, 257] width 195 height 44
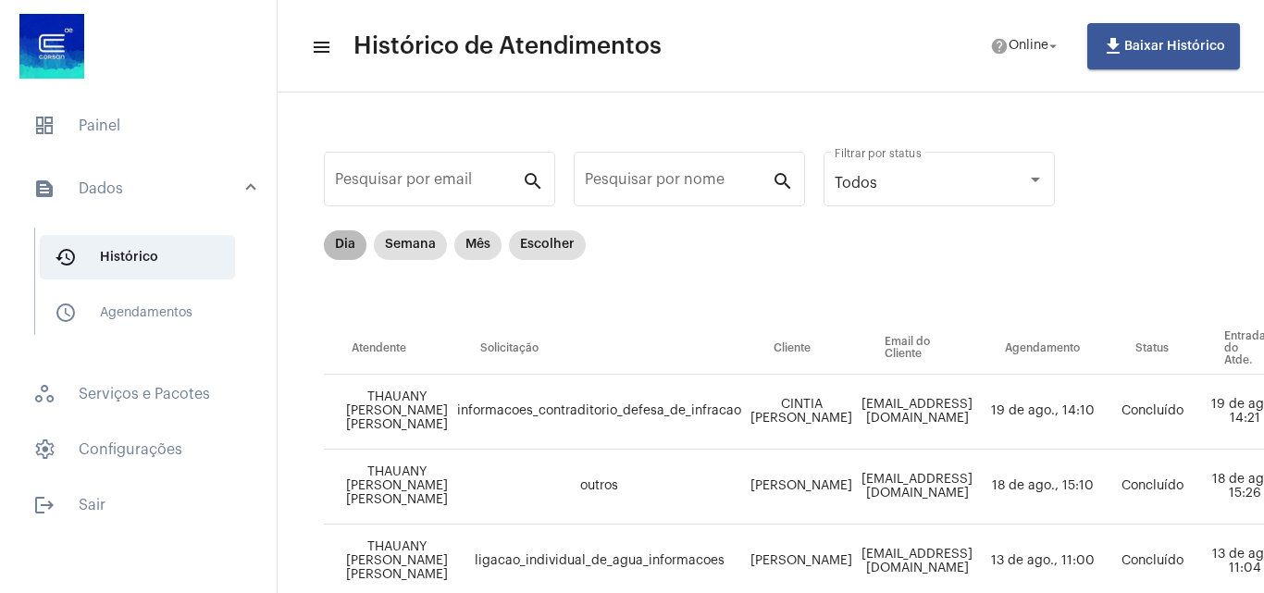
click at [352, 245] on mat-chip "Dia" at bounding box center [345, 245] width 43 height 30
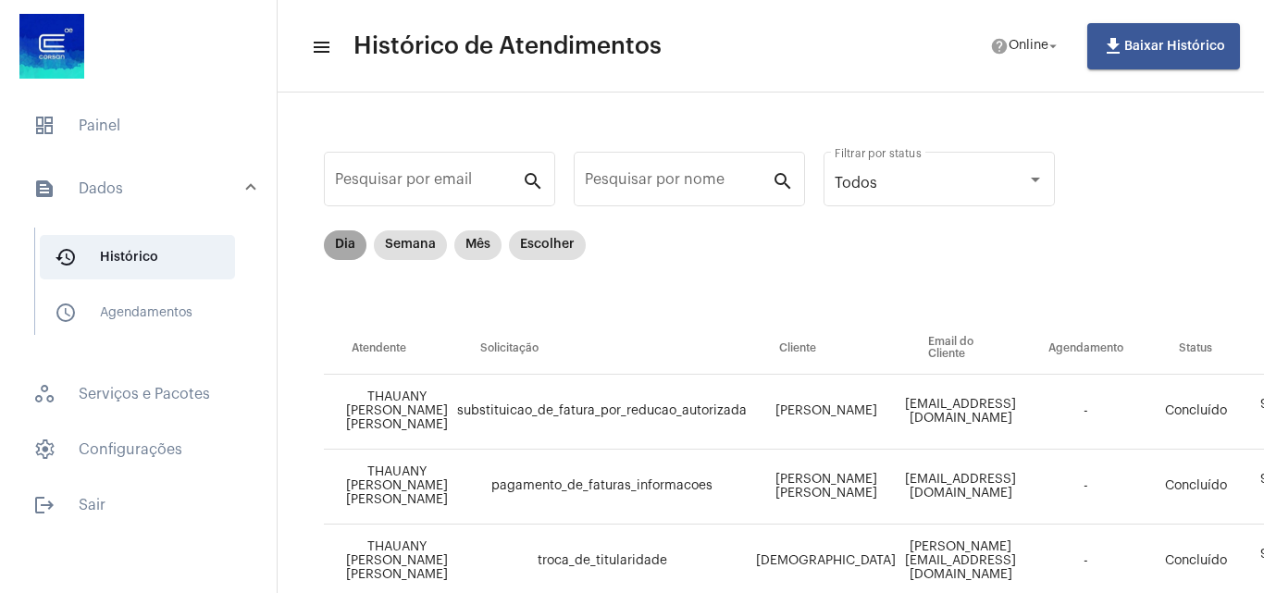
click at [338, 244] on mat-chip "Dia" at bounding box center [345, 245] width 43 height 30
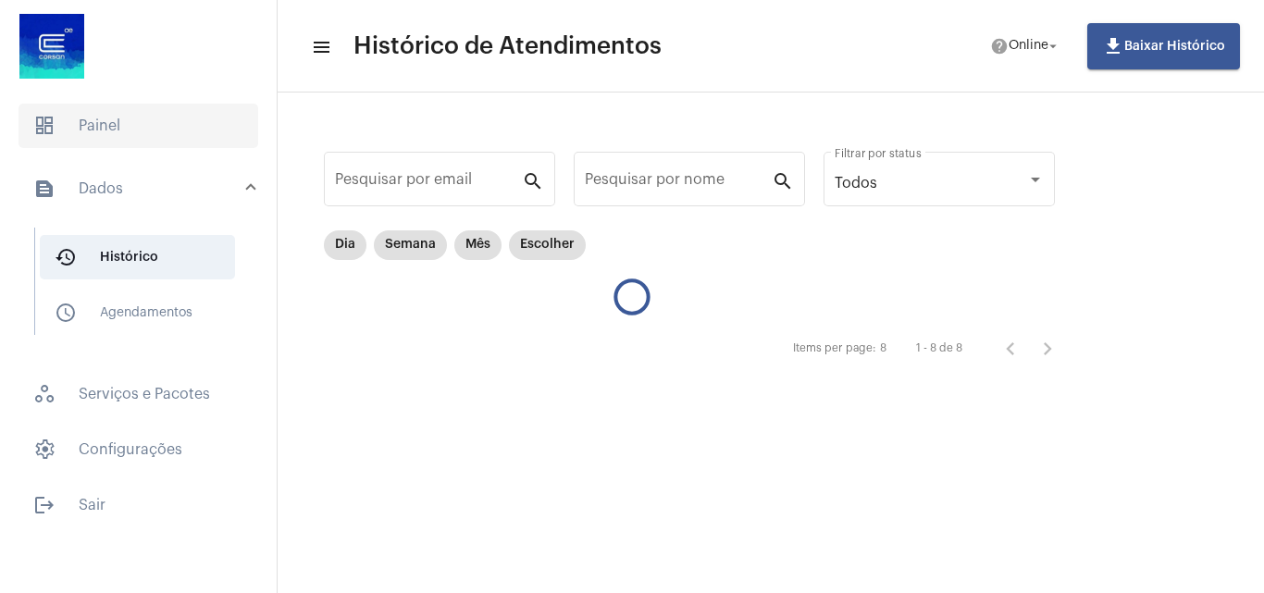
click at [155, 125] on span "dashboard Painel" at bounding box center [139, 126] width 240 height 44
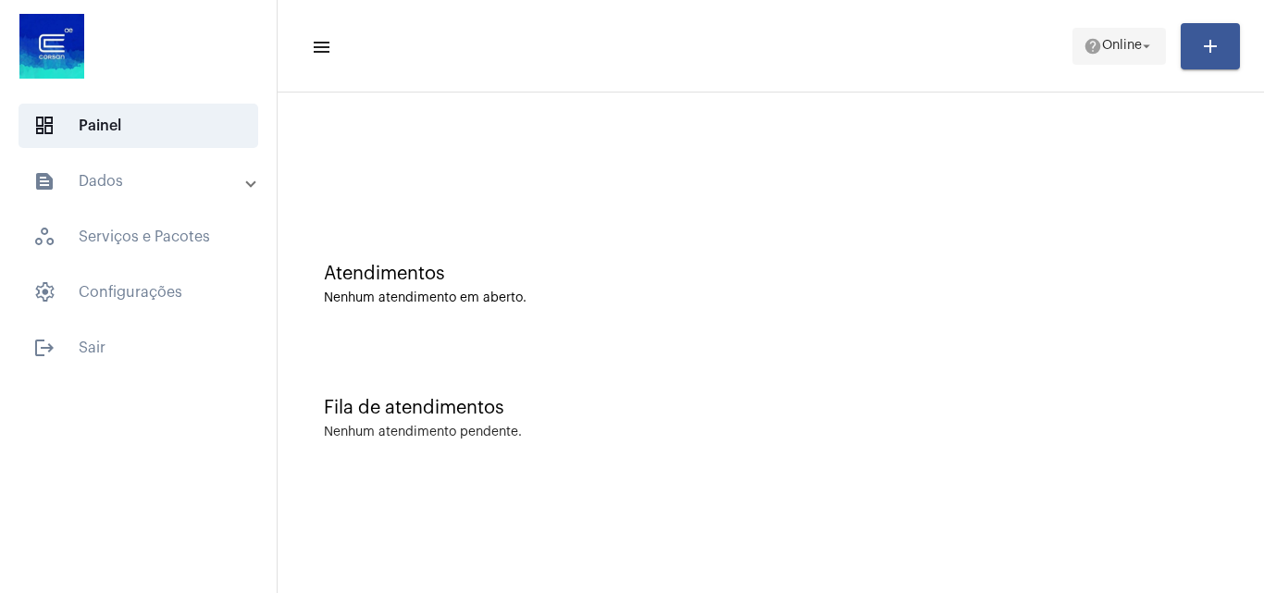
click at [1107, 31] on span "help Online arrow_drop_down" at bounding box center [1118, 45] width 71 height 33
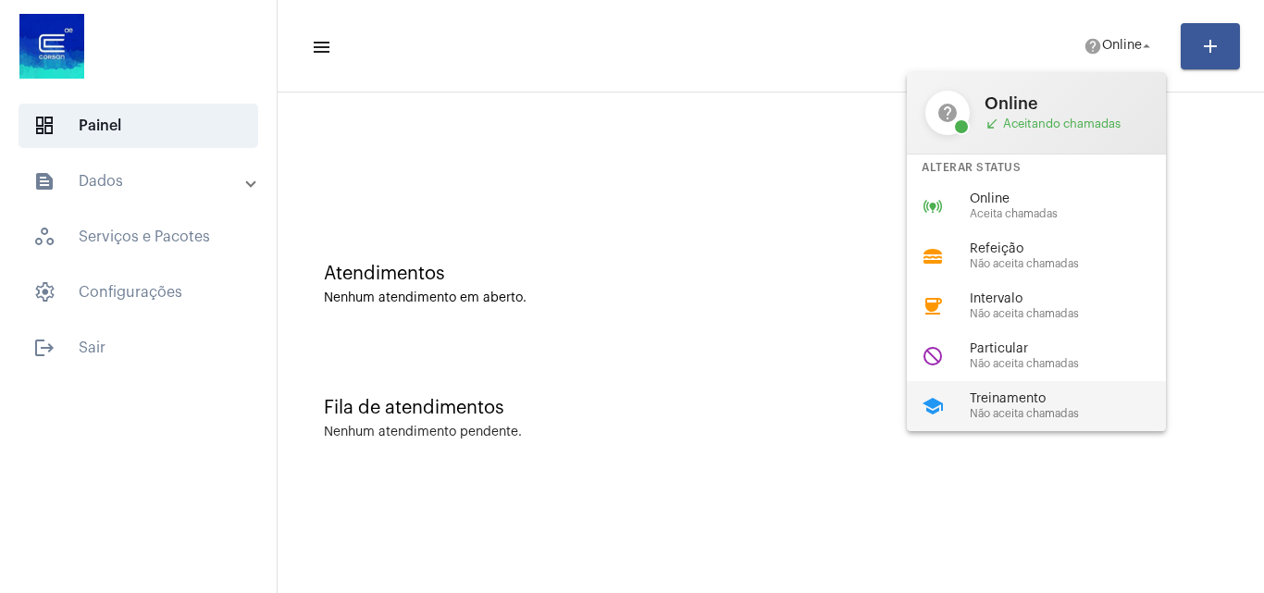
click at [993, 385] on div "school Treinamento Não aceita chamadas" at bounding box center [1051, 406] width 289 height 50
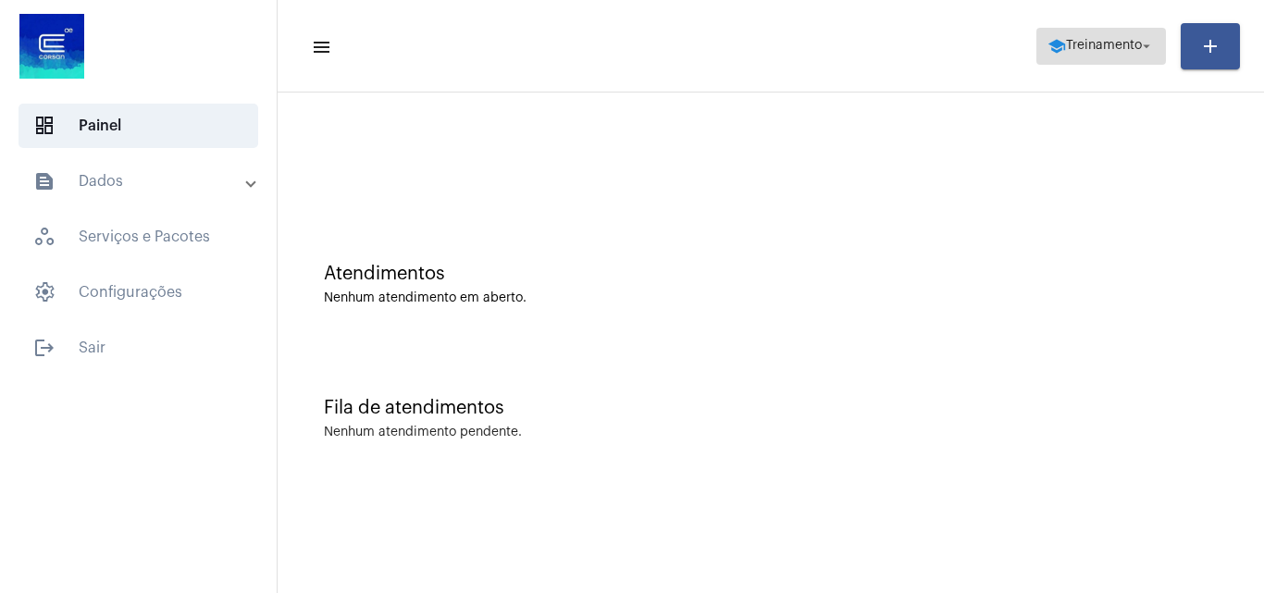
click at [1121, 36] on span "school Treinamento arrow_drop_down" at bounding box center [1100, 45] width 107 height 33
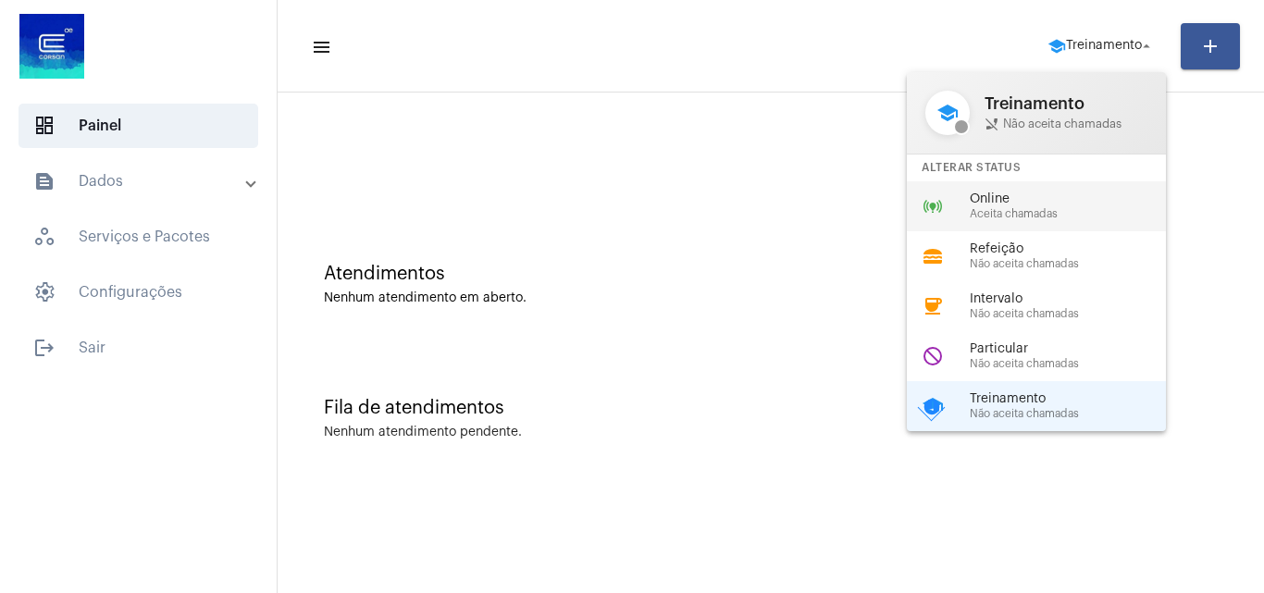
click at [1030, 193] on span "Online" at bounding box center [1075, 199] width 211 height 14
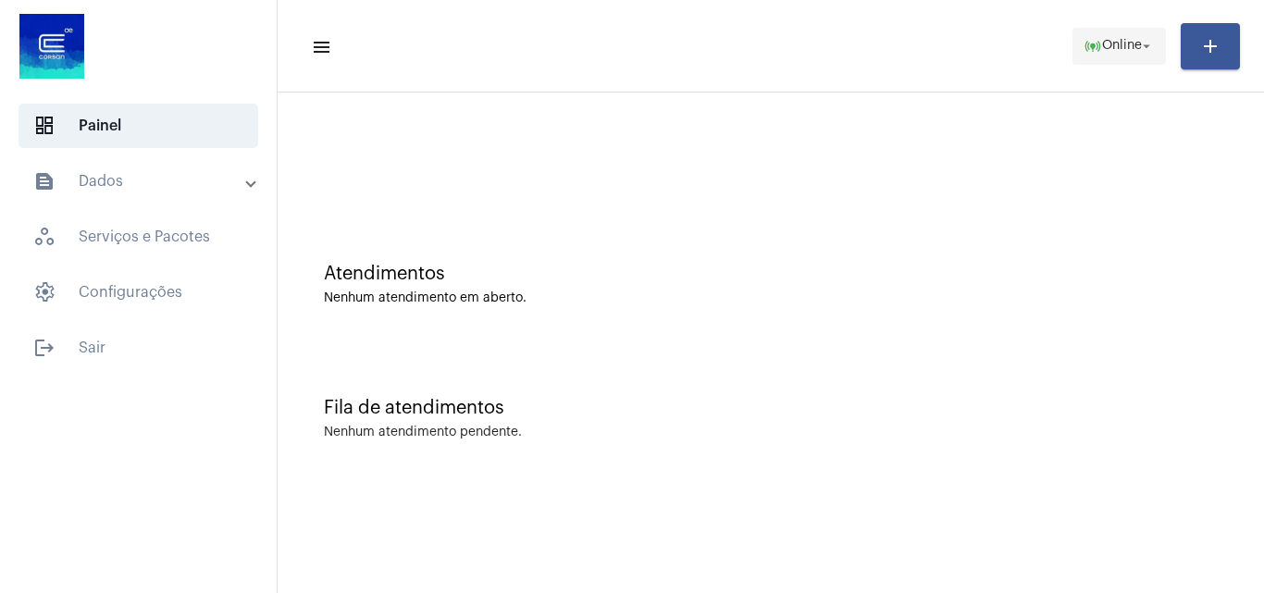
click at [1112, 31] on span "online_prediction Online arrow_drop_down" at bounding box center [1118, 45] width 71 height 33
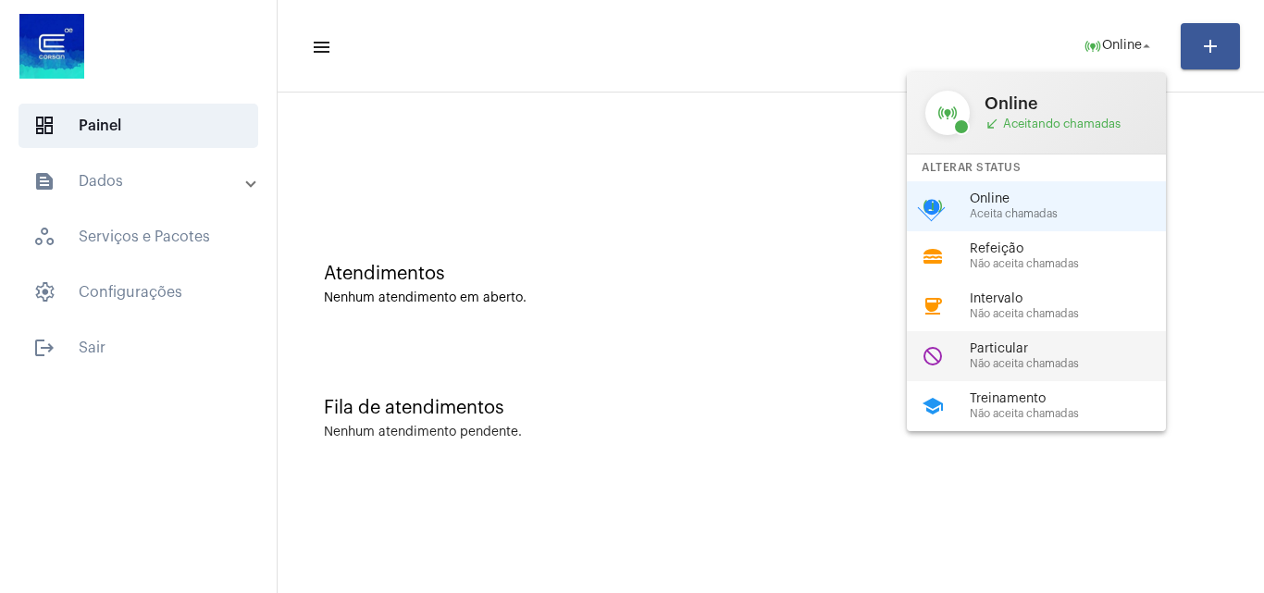
click at [1063, 338] on div "do_not_disturb Particular Não aceita chamadas" at bounding box center [1051, 356] width 289 height 50
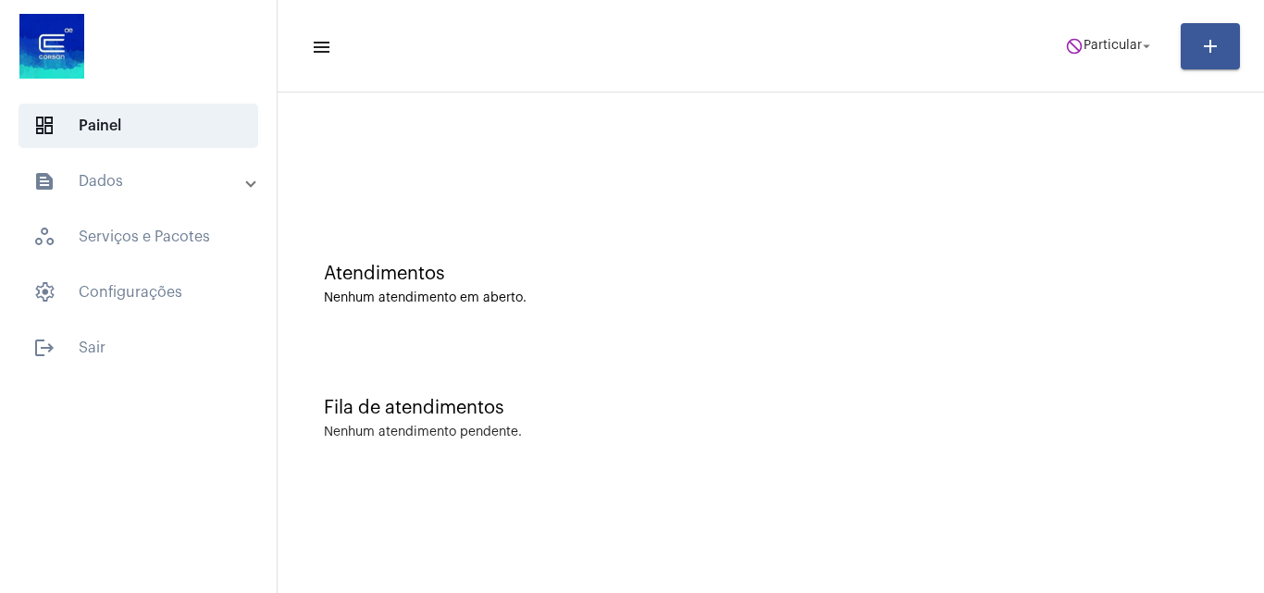
click at [1116, 22] on mat-toolbar-row "menu do_not_disturb Particular arrow_drop_down add" at bounding box center [771, 46] width 986 height 59
click at [1124, 40] on span "Particular" at bounding box center [1112, 46] width 58 height 13
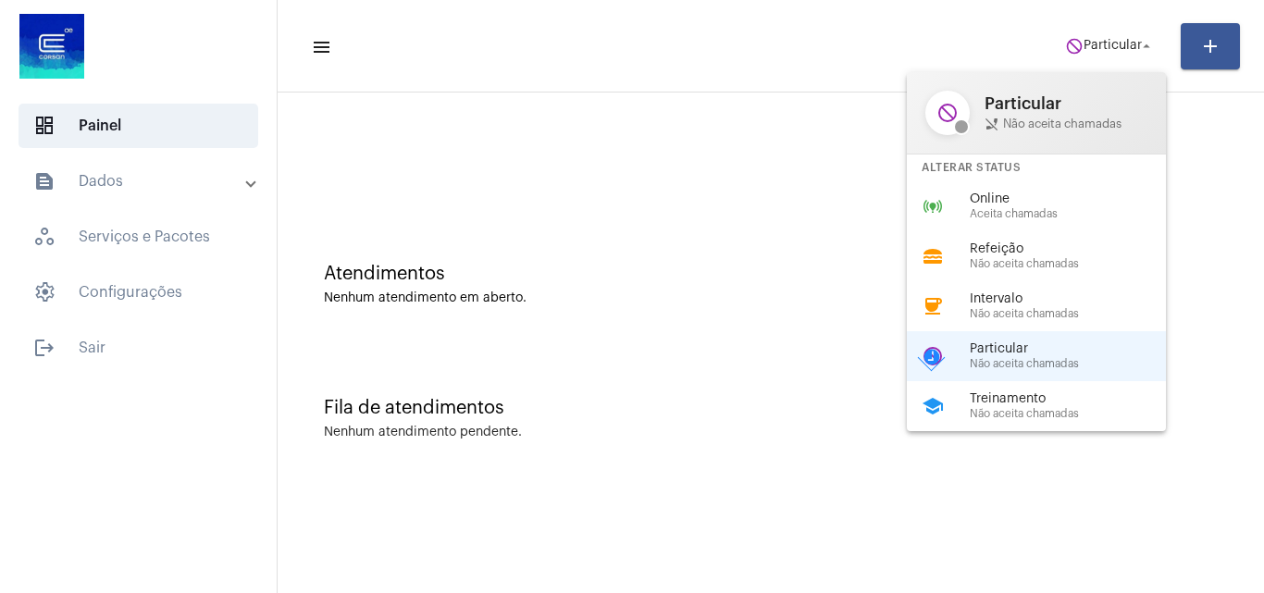
click at [1010, 199] on span "Online" at bounding box center [1075, 199] width 211 height 14
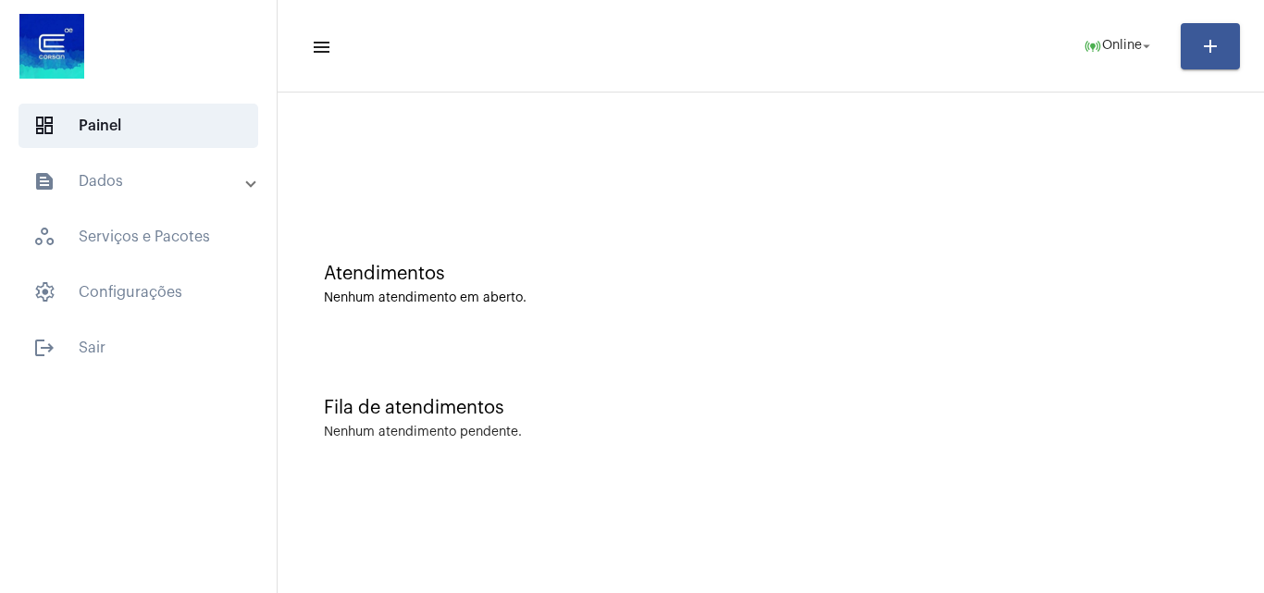
drag, startPoint x: 469, startPoint y: 230, endPoint x: 469, endPoint y: 209, distance: 21.3
click at [469, 229] on div "Atendimentos Nenhum atendimento em aberto." at bounding box center [771, 275] width 968 height 134
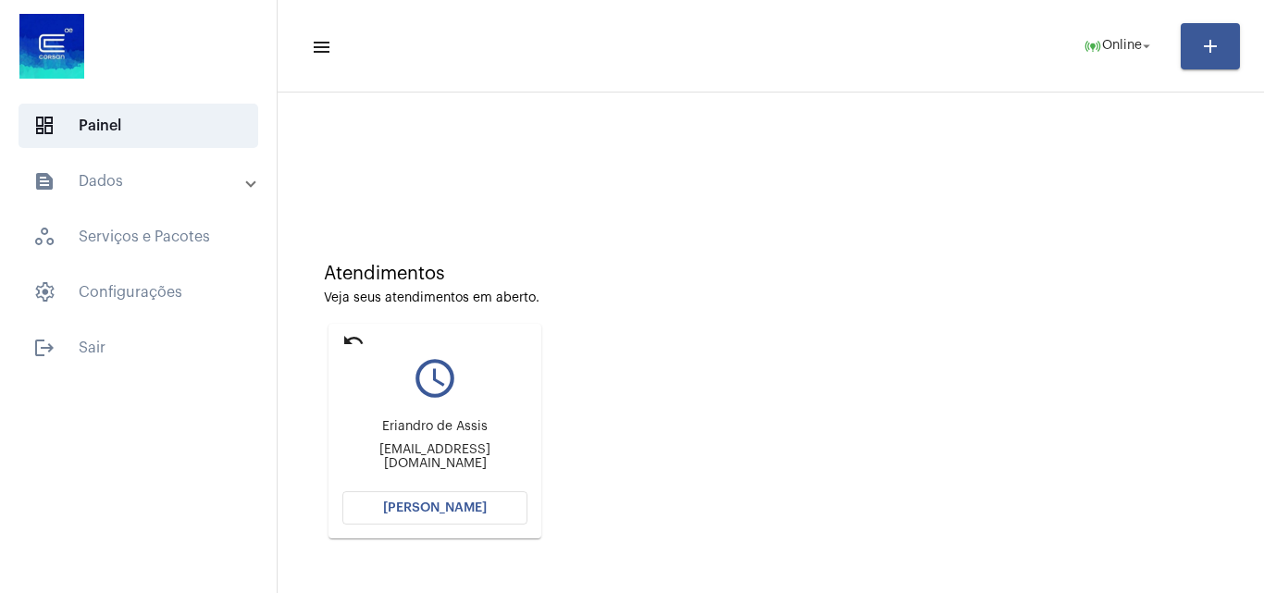
click at [471, 519] on button "Abrir Chamada" at bounding box center [434, 507] width 185 height 33
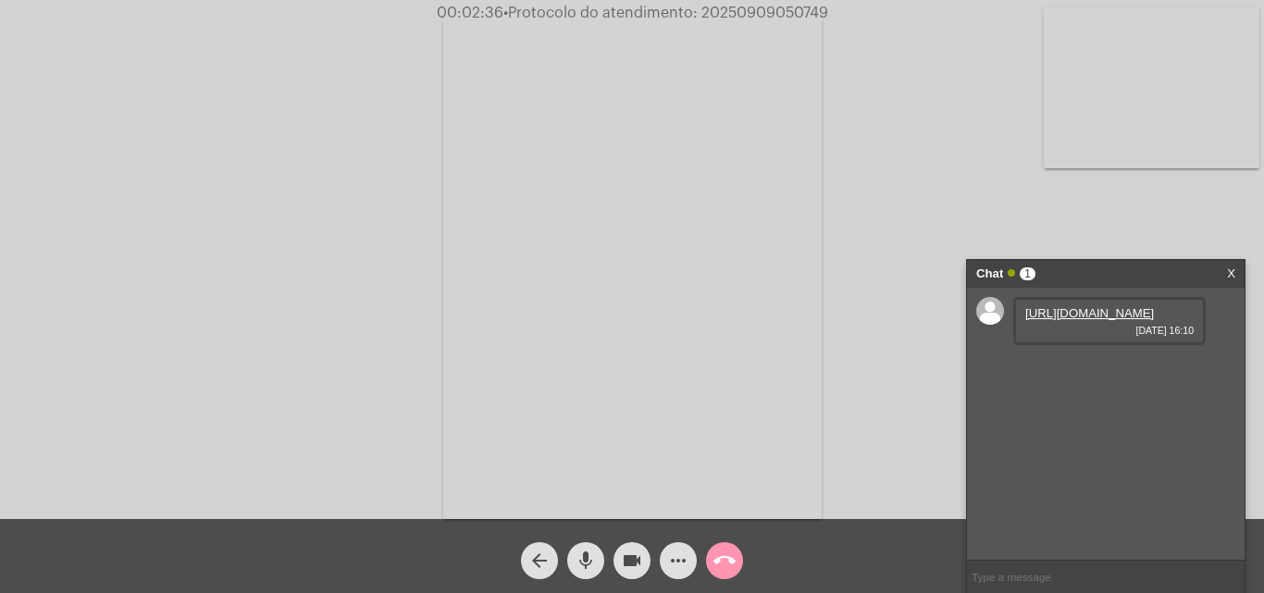
click at [1055, 320] on link "https://neft-transfer-bucket.s3.amazonaws.com/temp-910636f9-9e94-f79d-8111-d711…" at bounding box center [1089, 313] width 129 height 14
click at [1074, 373] on link "https://neft-transfer-bucket.s3.amazonaws.com/temp-be2b61c0-2849-8d2f-e7c0-62b8…" at bounding box center [1089, 366] width 129 height 14
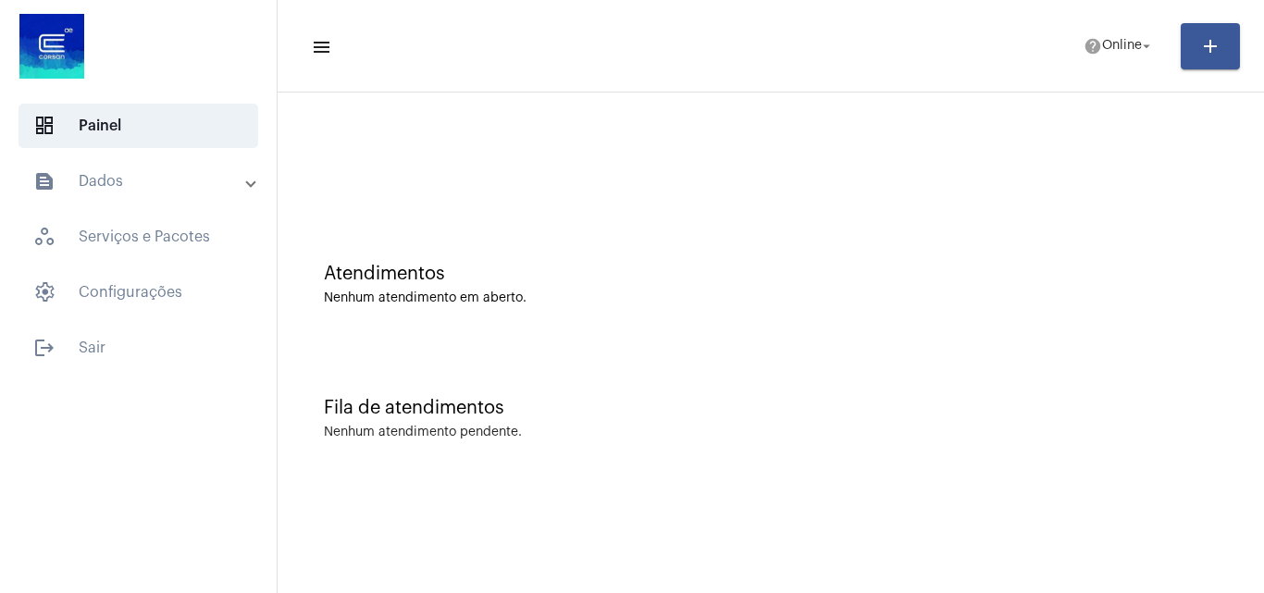
click at [525, 347] on div "Fila de atendimentos Nenhum atendimento pendente." at bounding box center [771, 409] width 968 height 134
click at [124, 340] on span "logout Sair" at bounding box center [139, 348] width 240 height 44
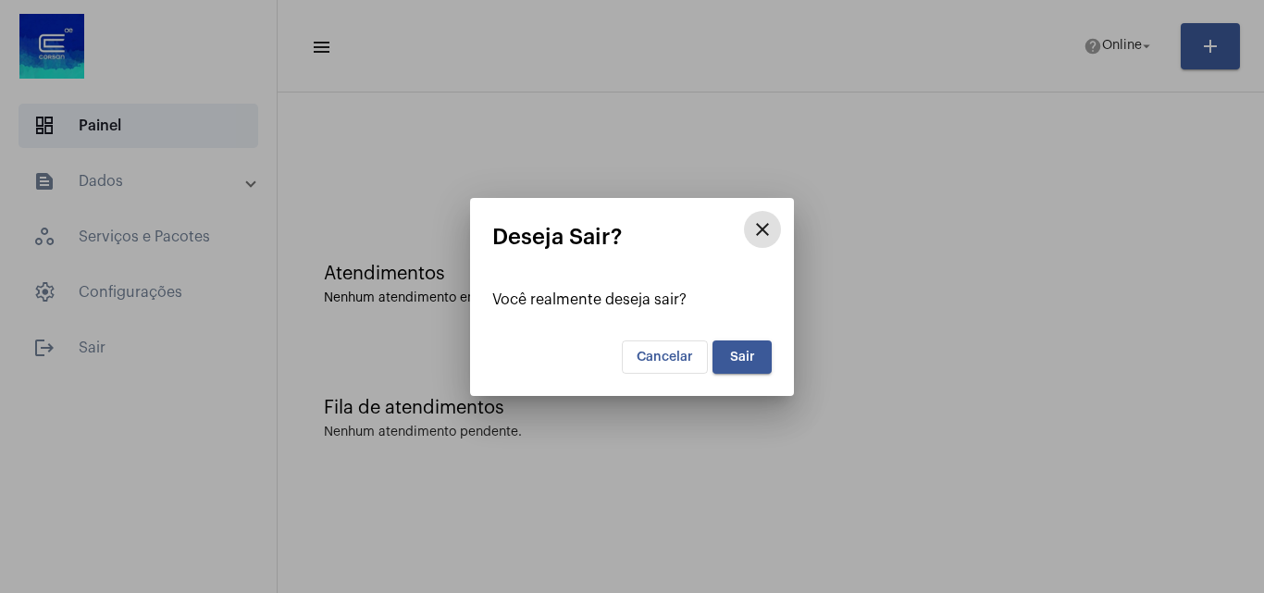
click at [749, 333] on app-logout-dialog "close Deseja Sair? Você realmente deseja sair? Cancelar Sair" at bounding box center [631, 299] width 279 height 149
click at [755, 341] on button "Sair" at bounding box center [741, 356] width 59 height 33
